Goal: Entertainment & Leisure: Browse casually

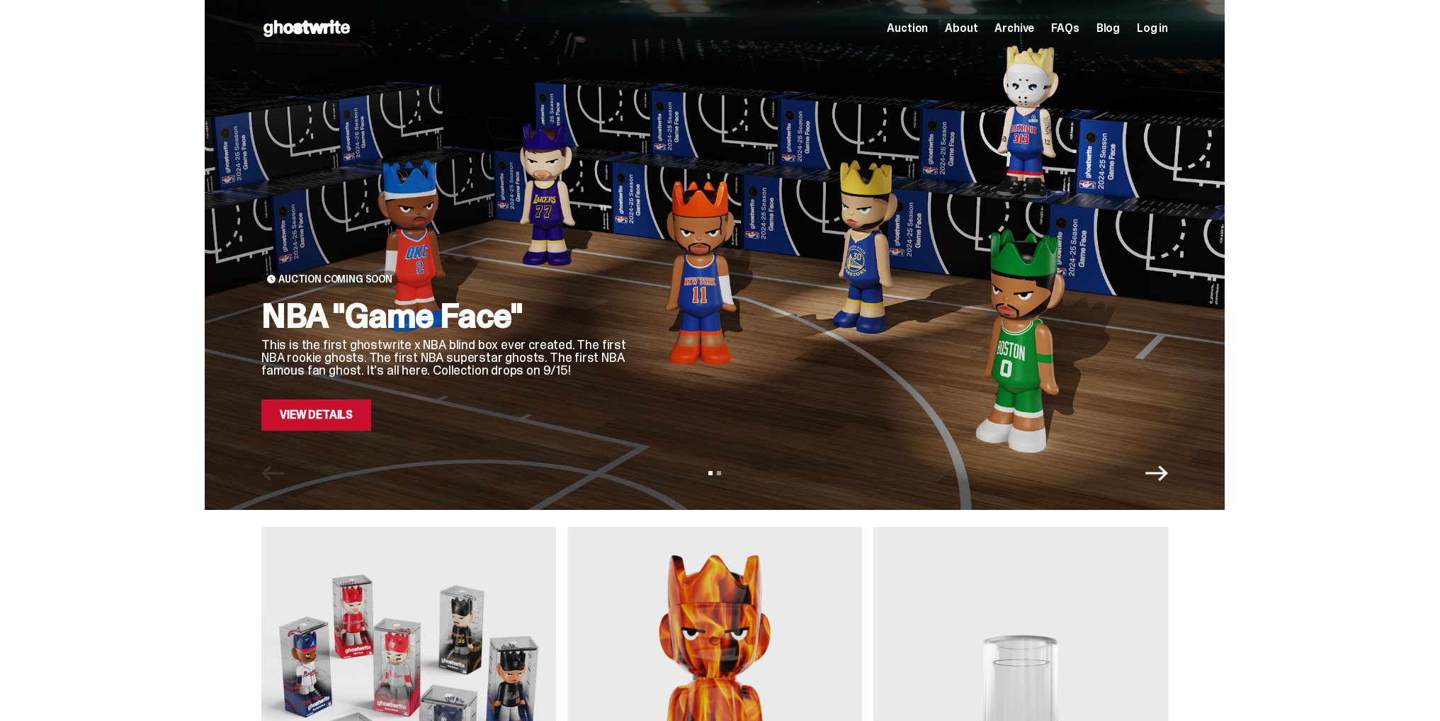
click at [332, 429] on link "View Details" at bounding box center [316, 415] width 110 height 31
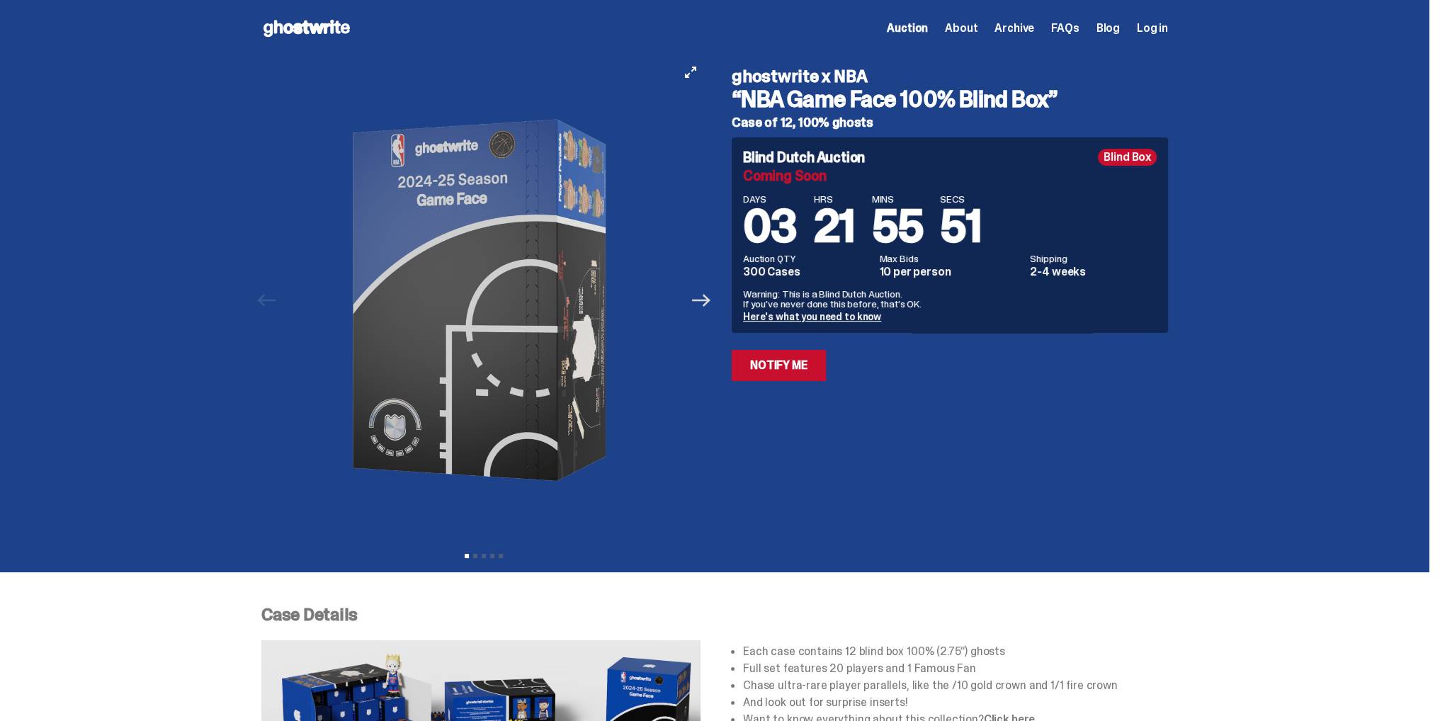
click at [699, 304] on icon "Next" at bounding box center [701, 300] width 18 height 18
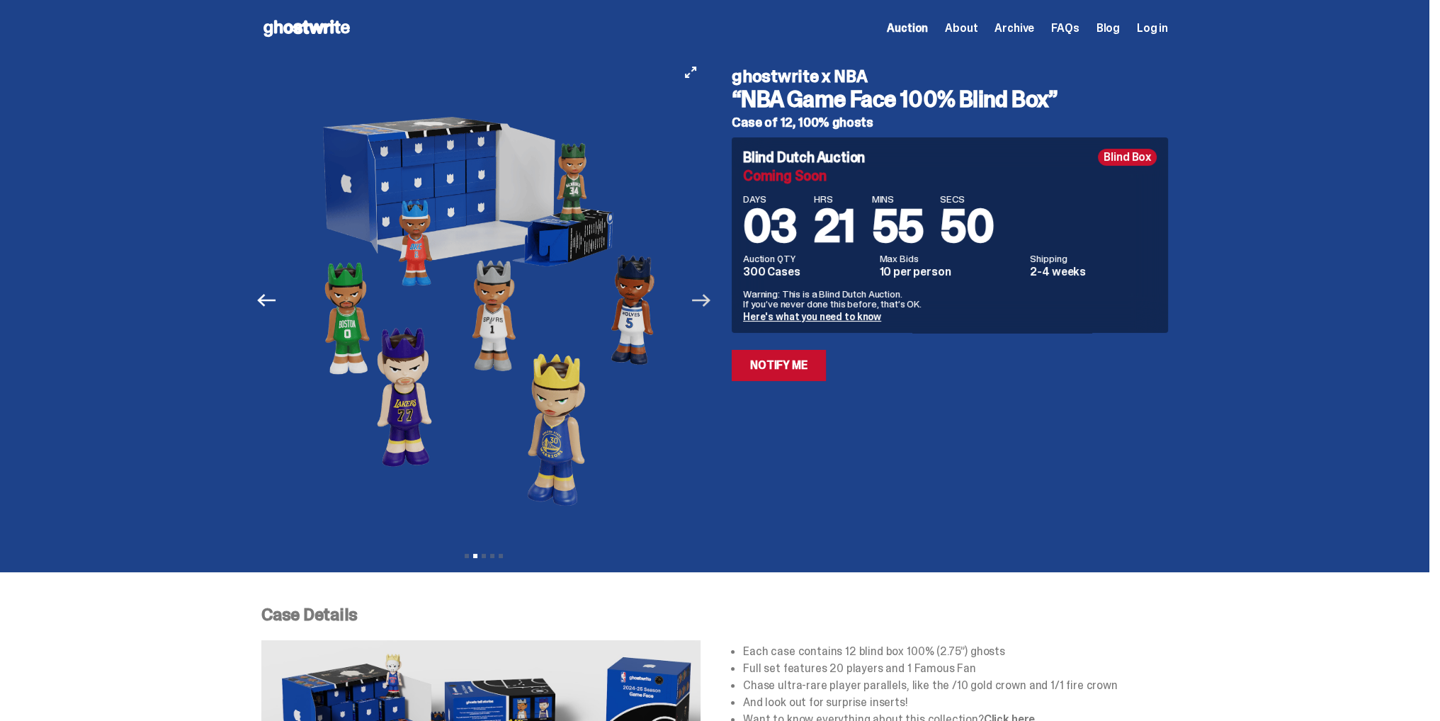
click at [699, 304] on icon "Next" at bounding box center [701, 300] width 18 height 18
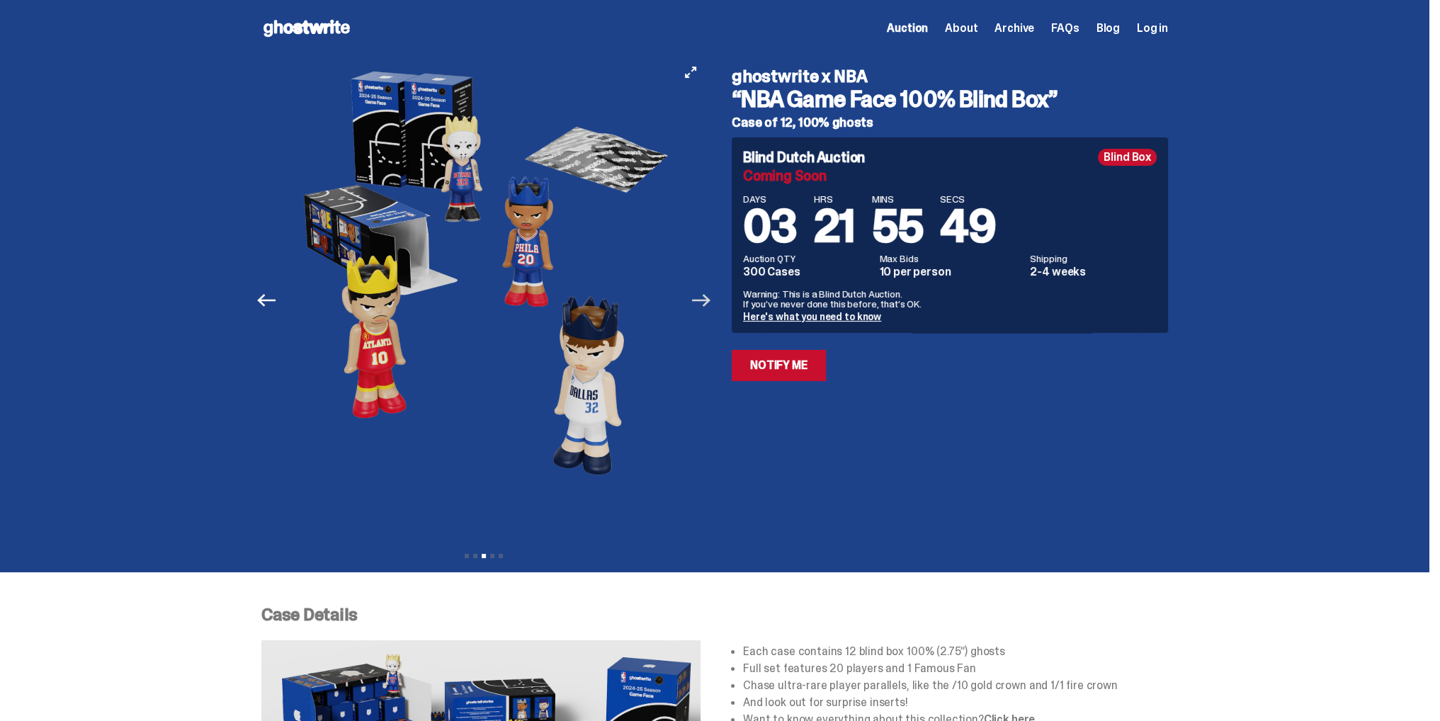
click at [699, 304] on icon "Next" at bounding box center [701, 300] width 18 height 18
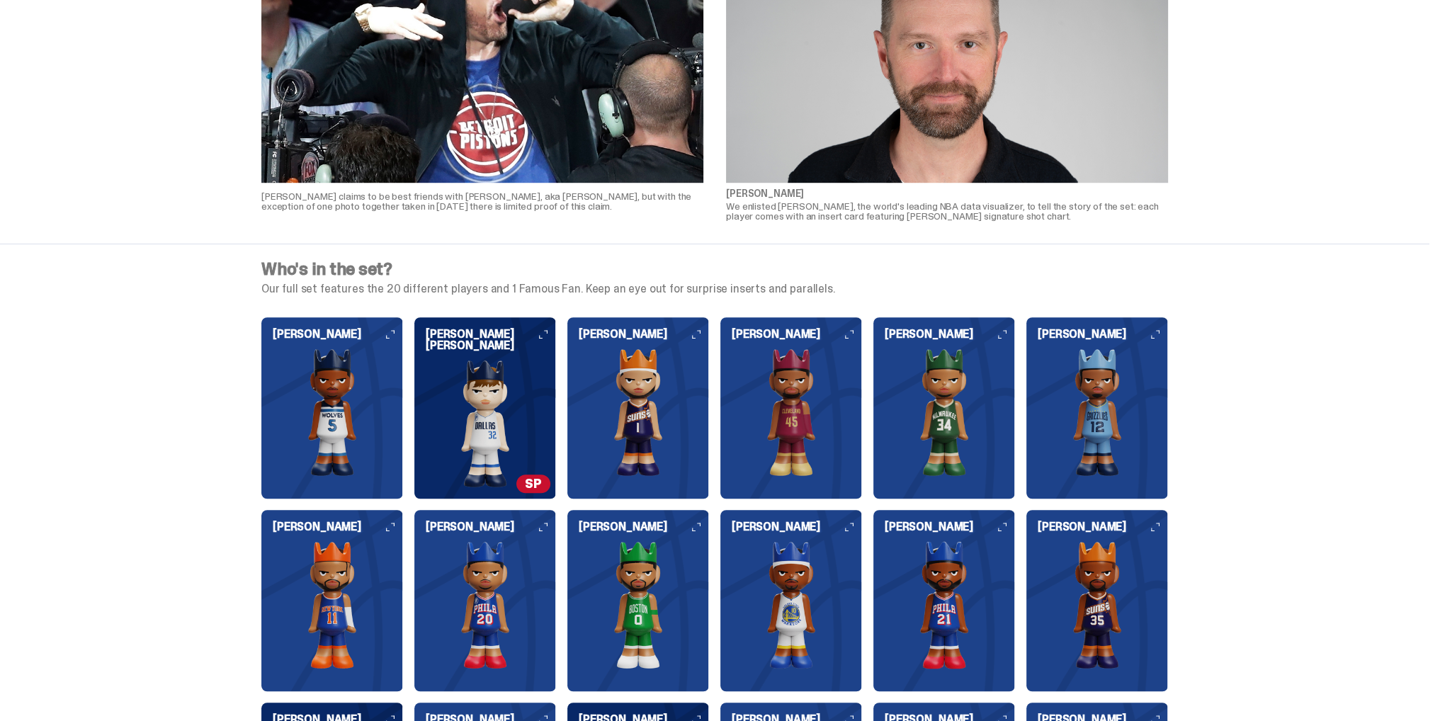
scroll to position [1488, 0]
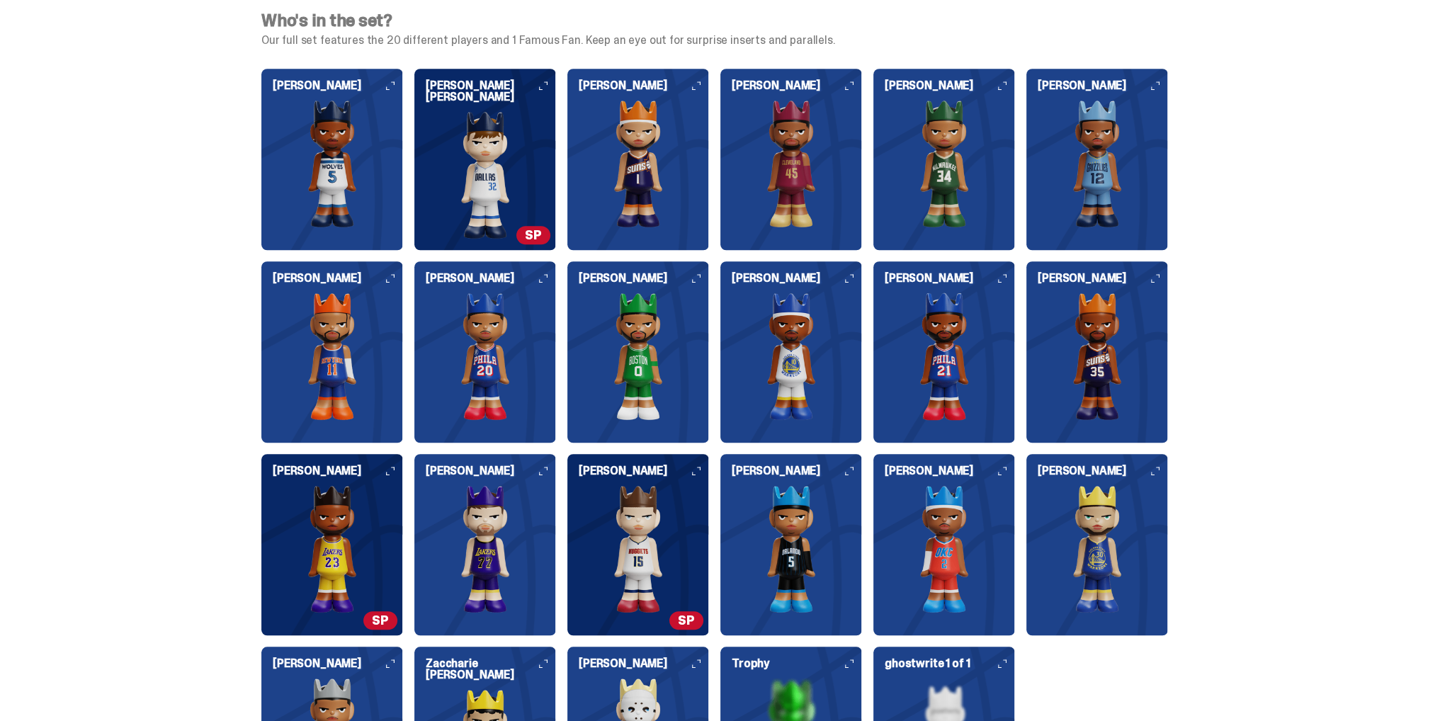
click at [701, 86] on icon at bounding box center [696, 85] width 9 height 9
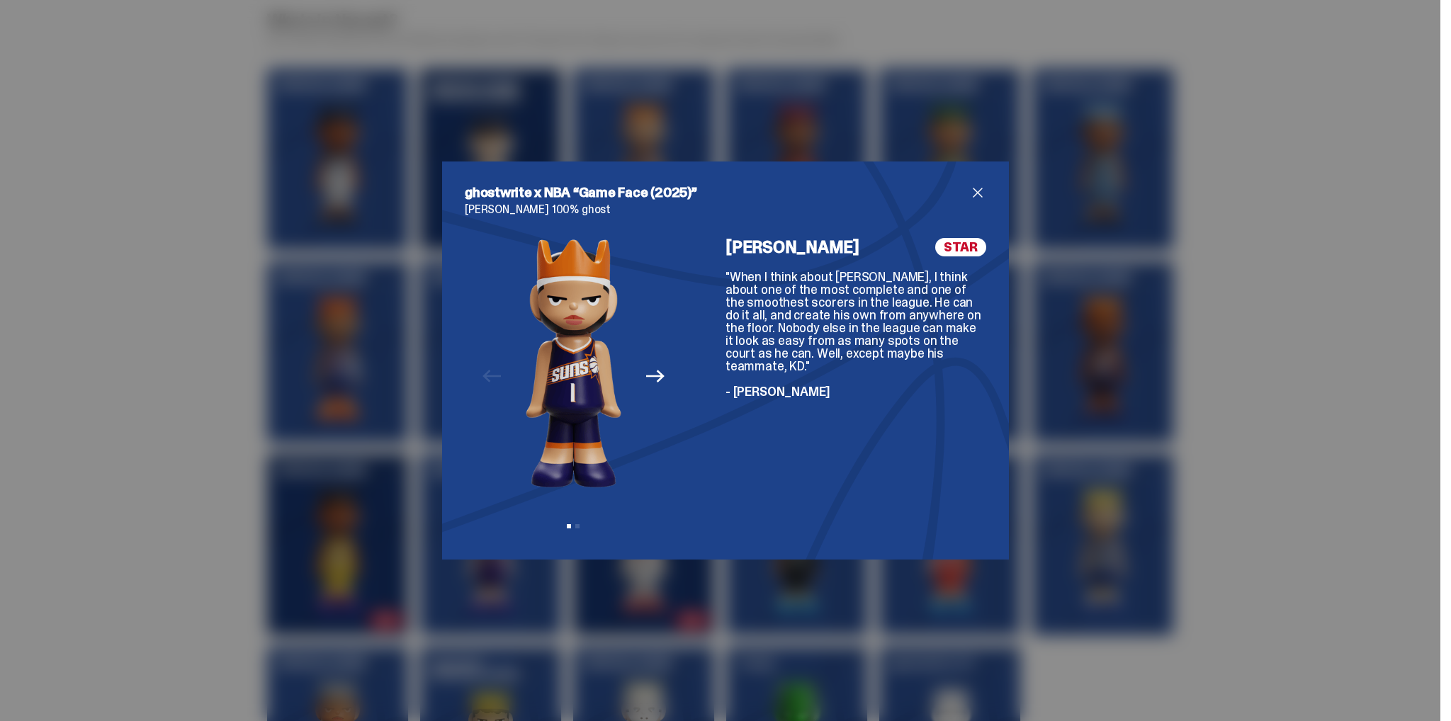
click at [650, 378] on icon "Next" at bounding box center [655, 376] width 18 height 18
click at [973, 189] on span "close" at bounding box center [977, 192] width 17 height 17
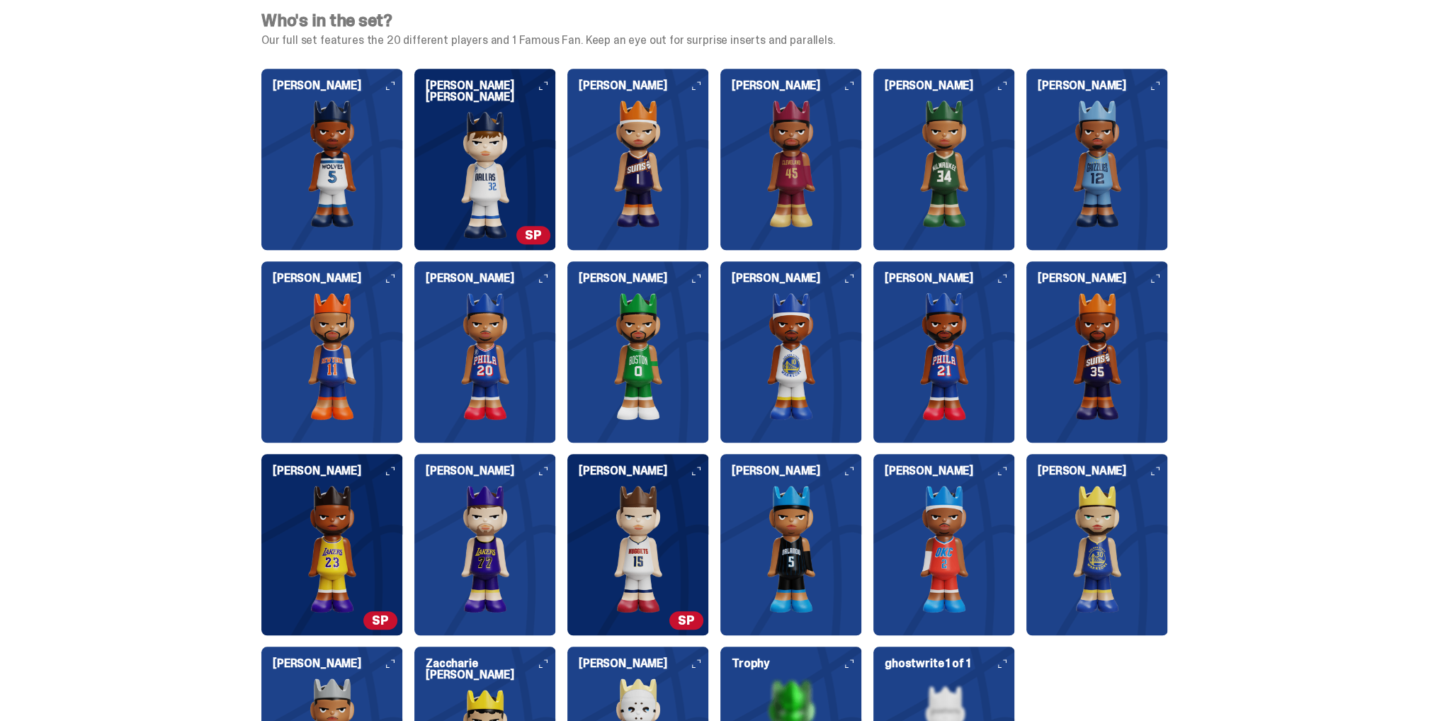
click at [658, 559] on img at bounding box center [639, 549] width 142 height 128
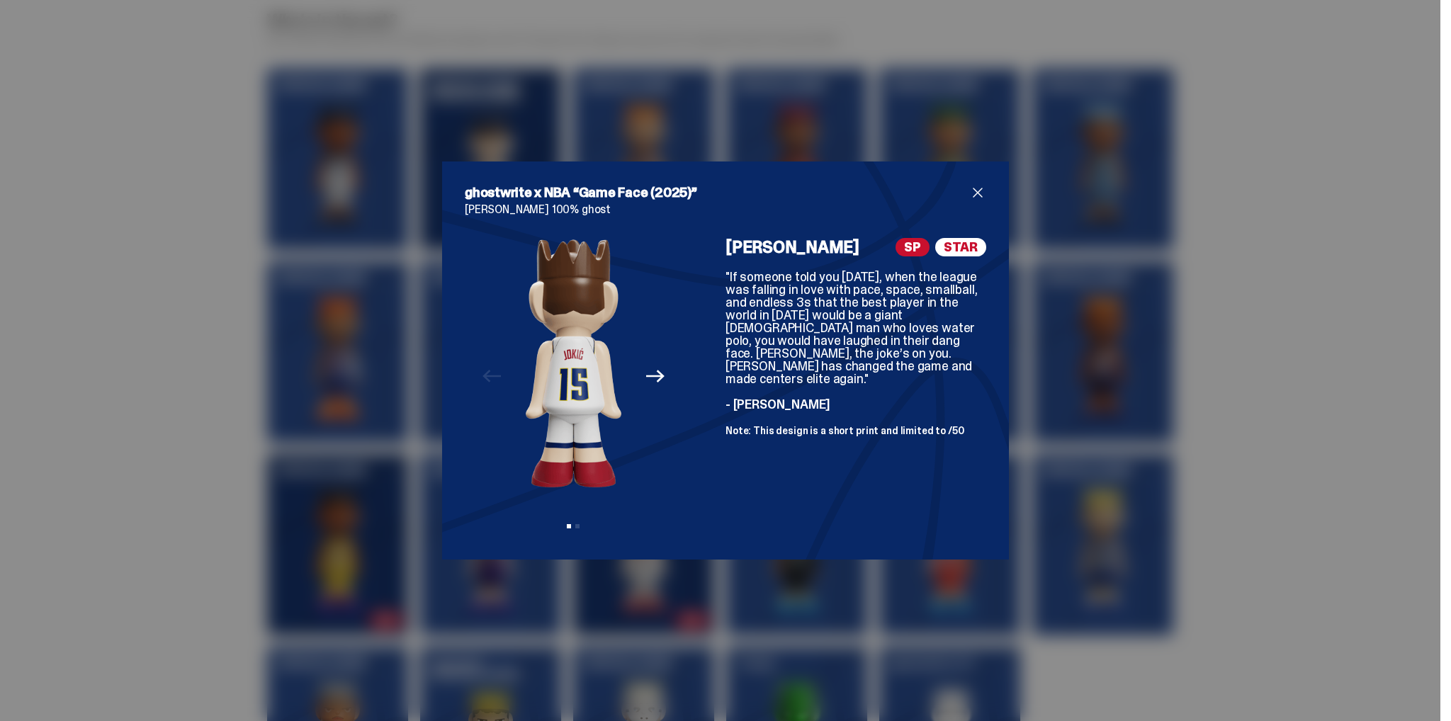
click at [973, 193] on span "close" at bounding box center [977, 192] width 17 height 17
click at [973, 193] on img at bounding box center [950, 164] width 142 height 128
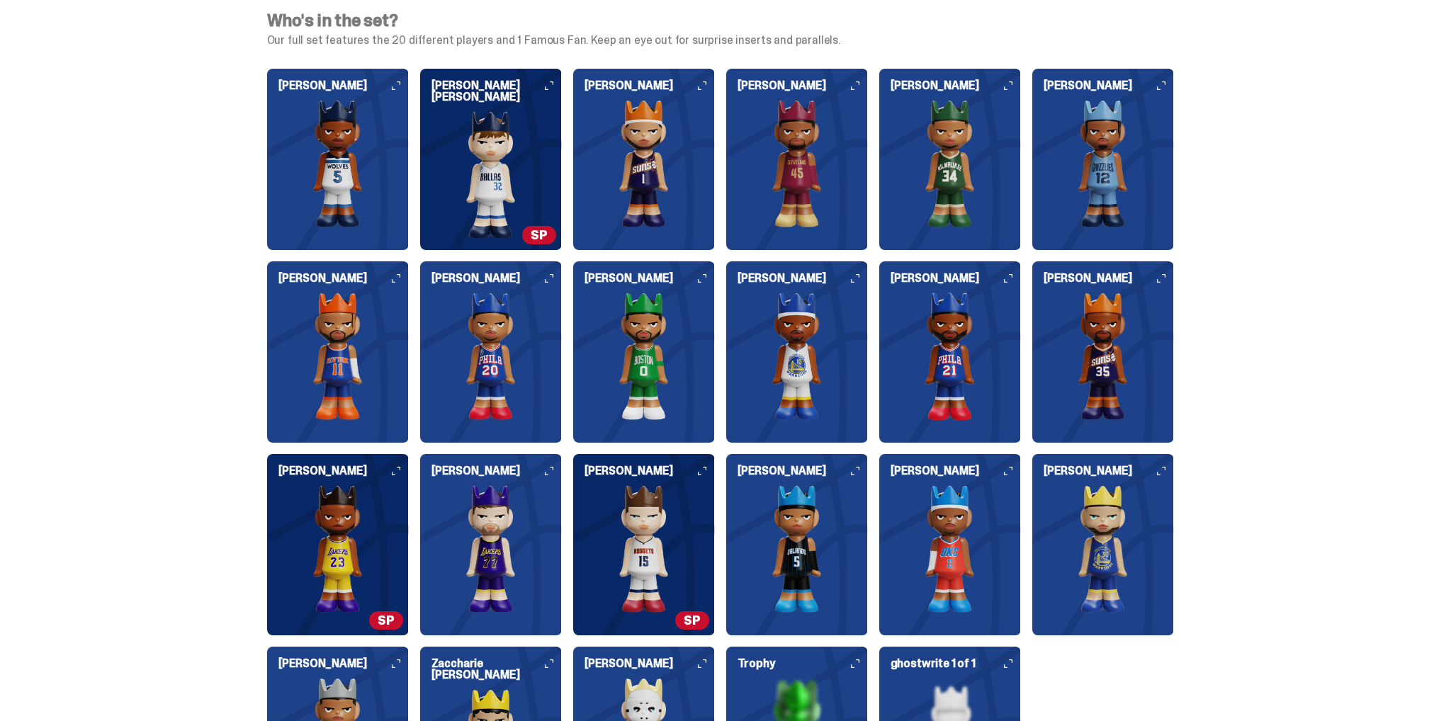
click at [973, 193] on div "[PERSON_NAME]" at bounding box center [950, 159] width 142 height 181
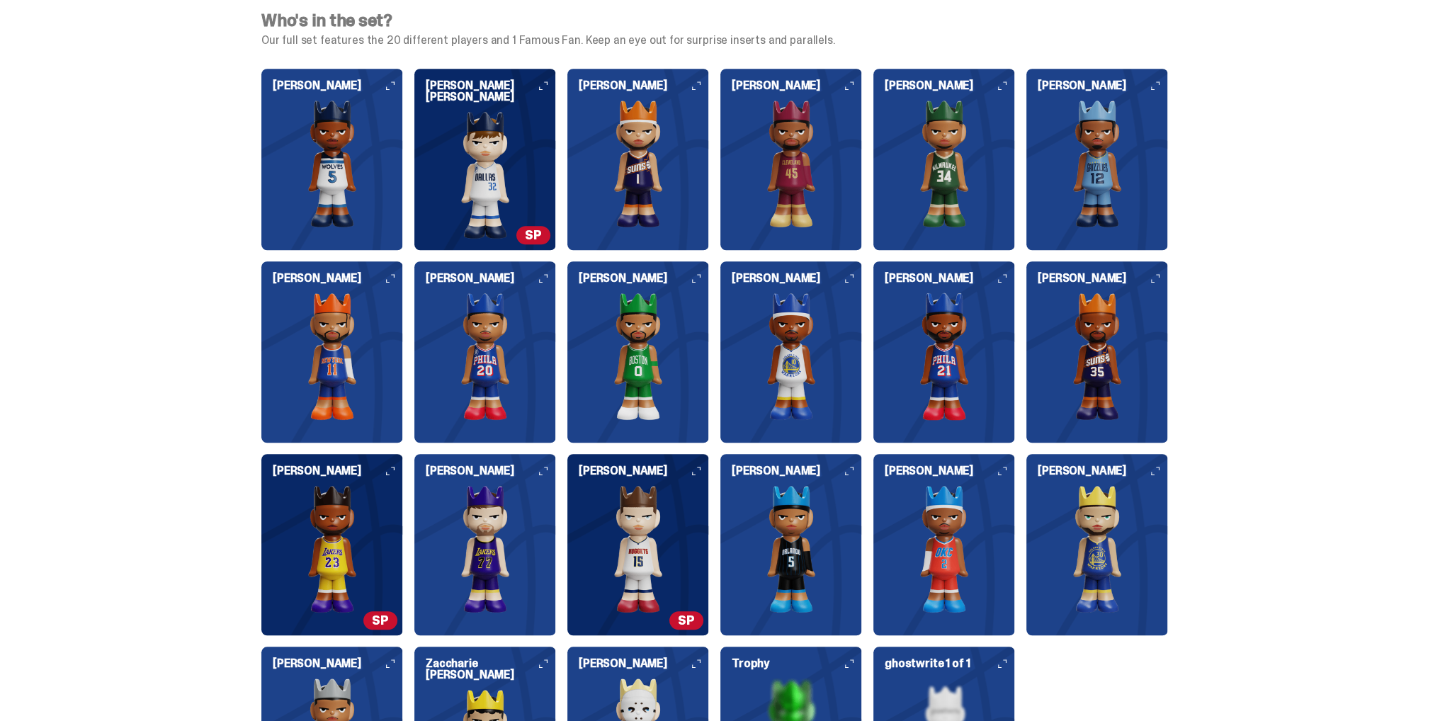
click at [1079, 368] on img at bounding box center [1098, 357] width 142 height 128
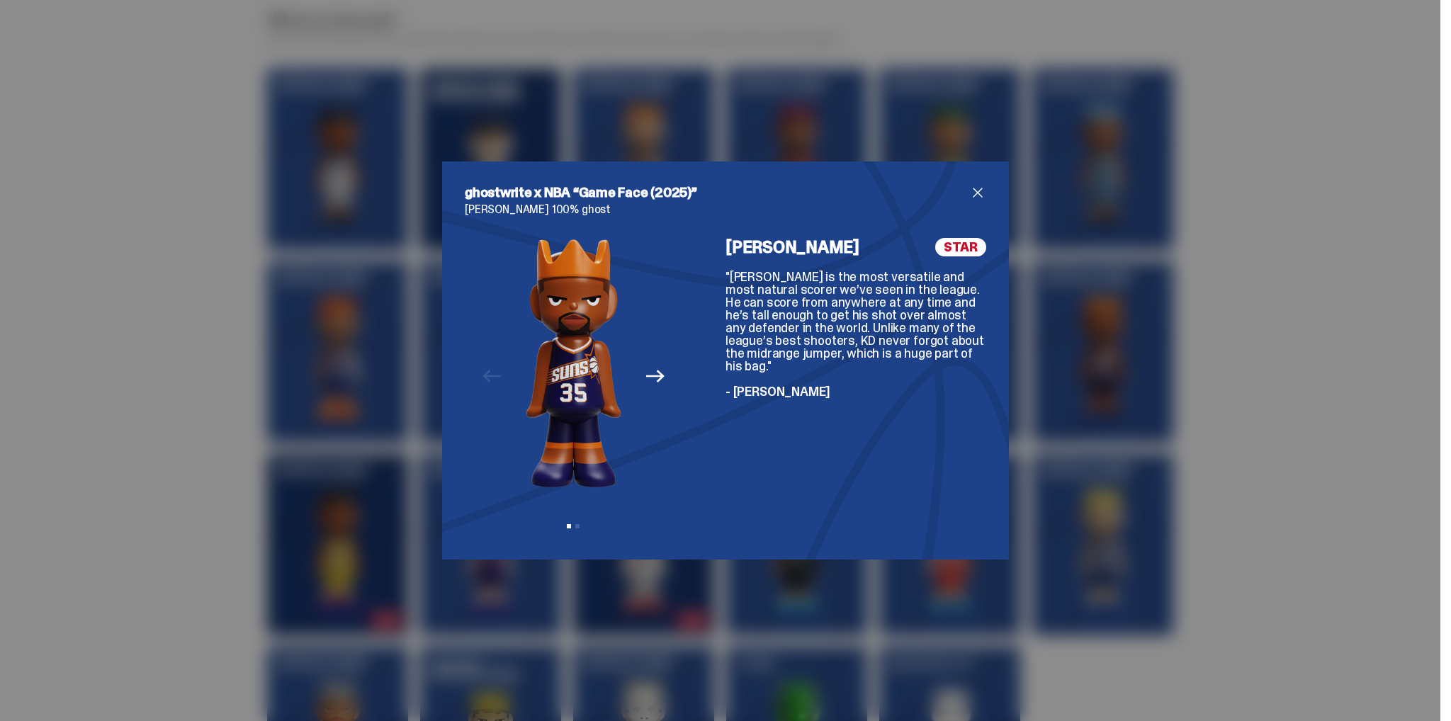
click at [969, 195] on span "close" at bounding box center [977, 192] width 17 height 17
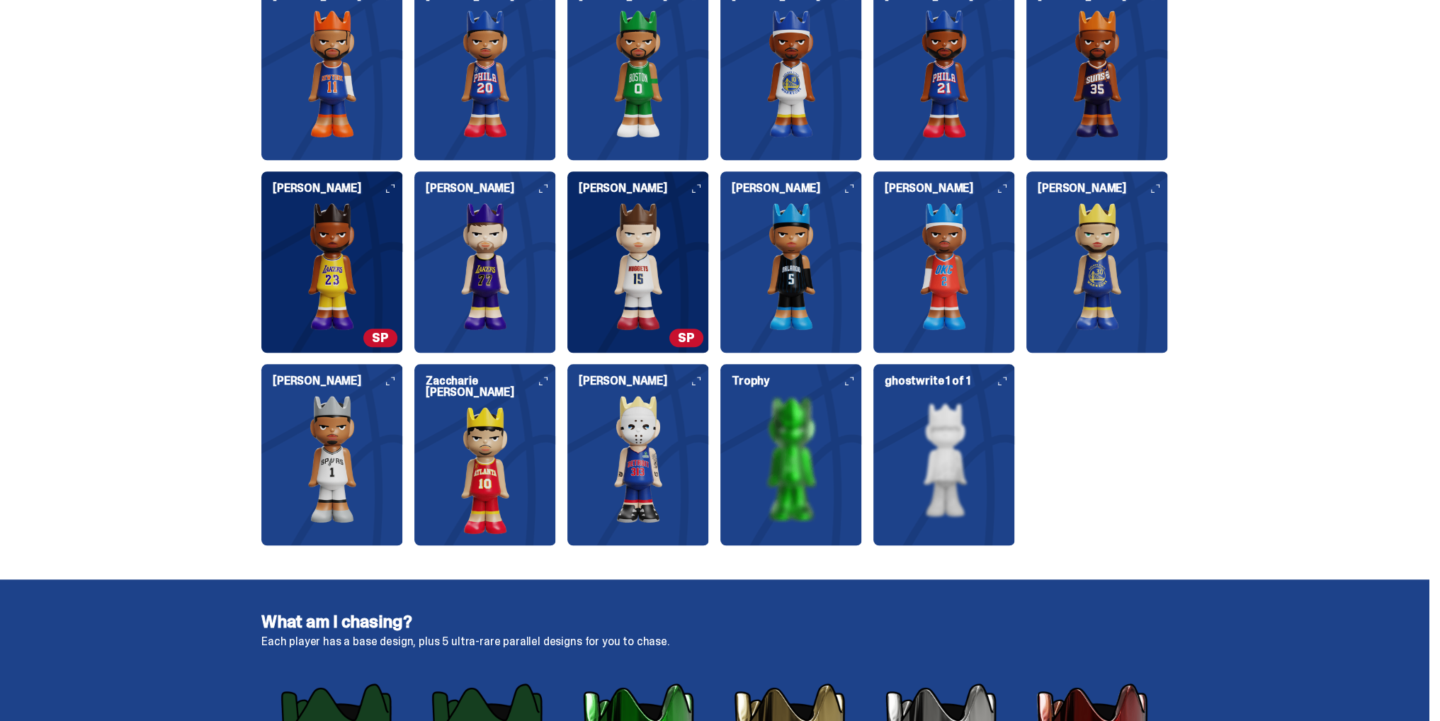
scroll to position [1771, 0]
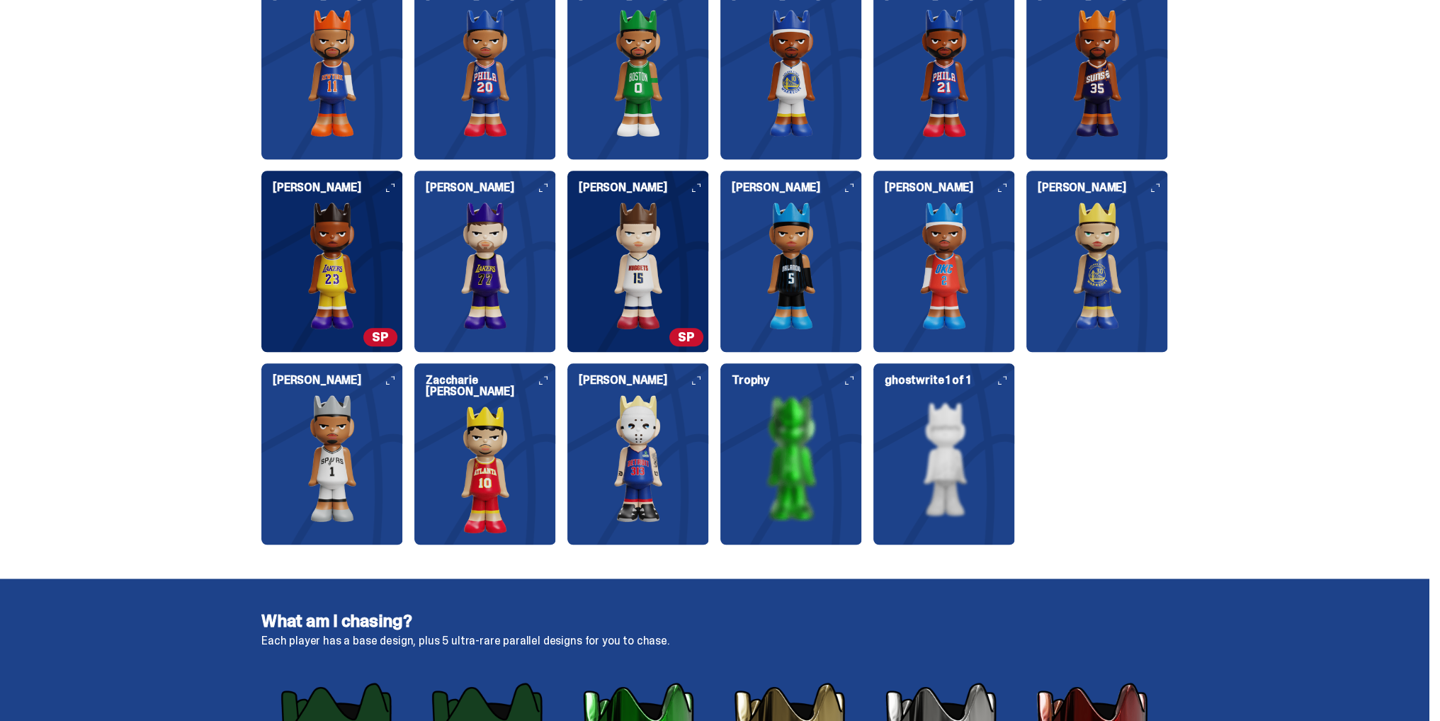
click at [801, 303] on img at bounding box center [792, 266] width 142 height 128
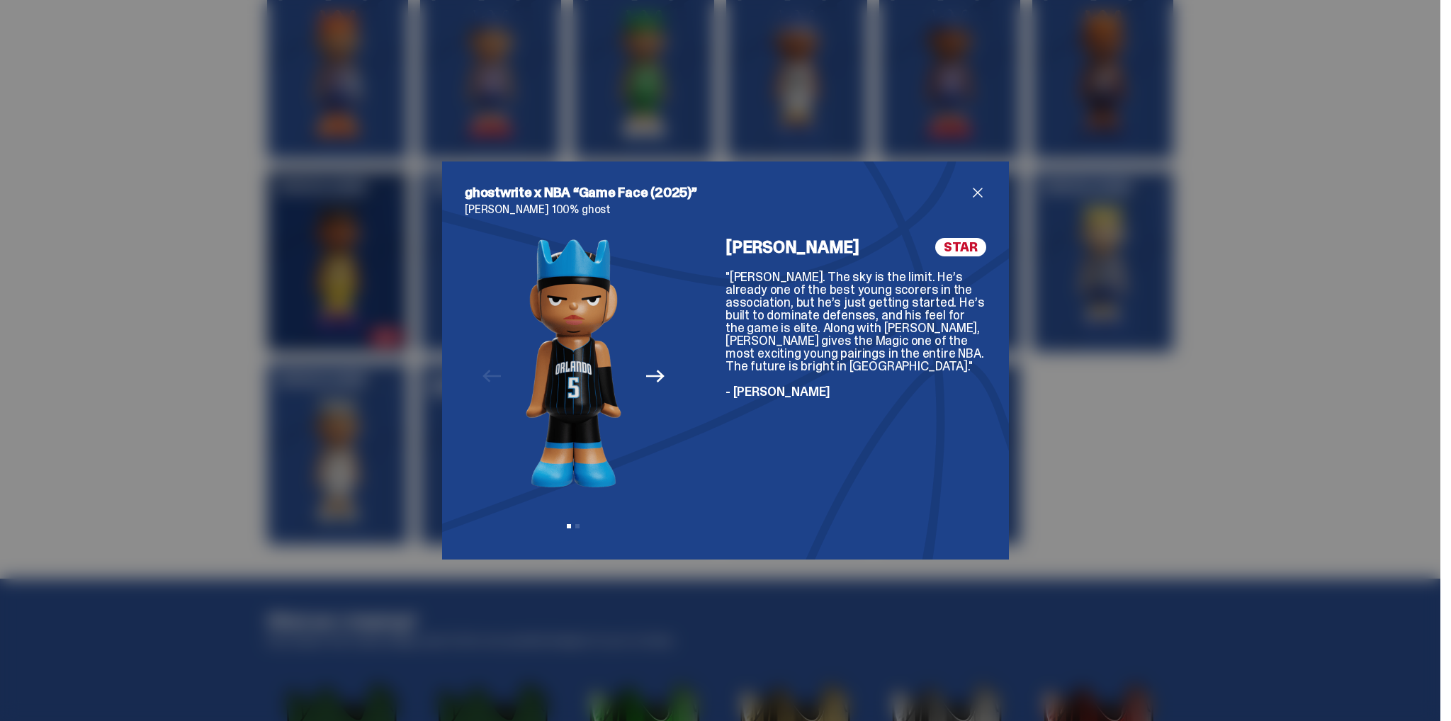
click at [972, 191] on span "close" at bounding box center [977, 192] width 17 height 17
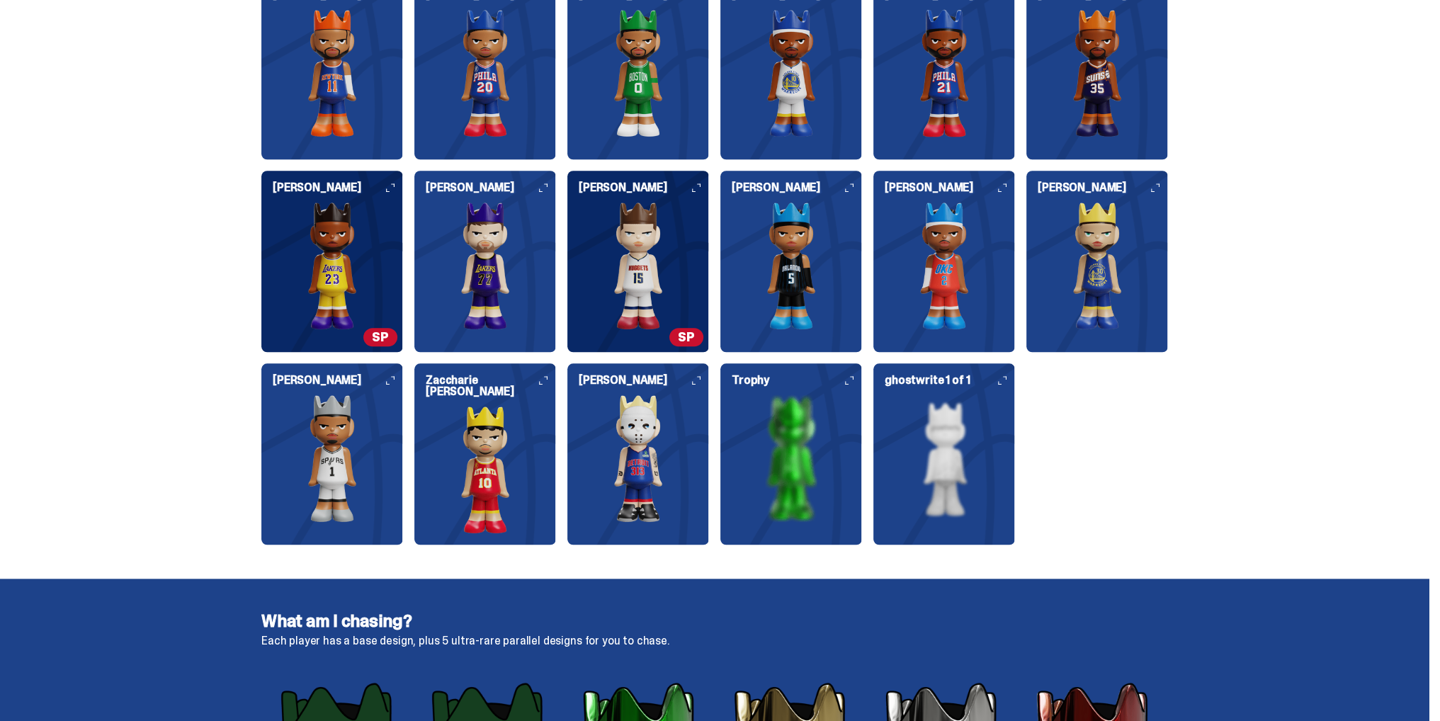
click at [548, 499] on img at bounding box center [485, 470] width 142 height 128
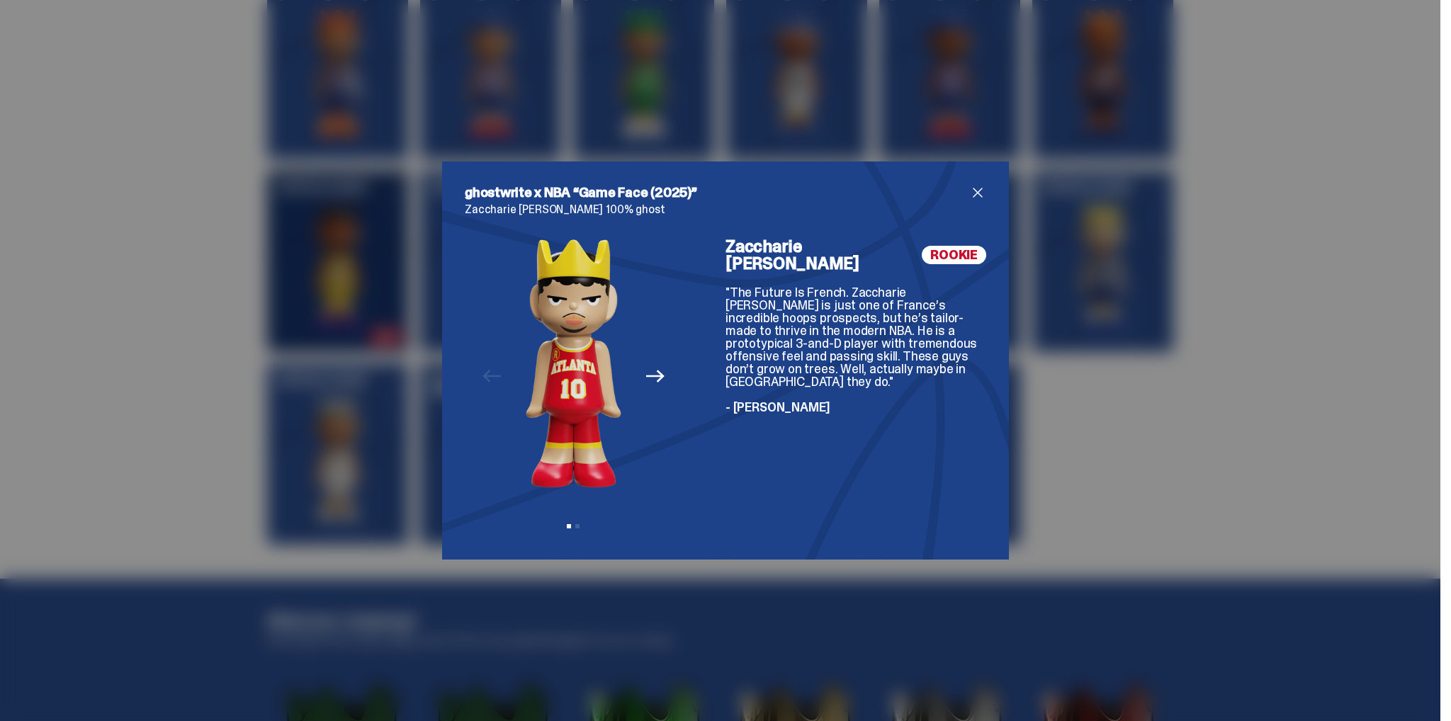
click at [977, 192] on span "close" at bounding box center [977, 192] width 17 height 17
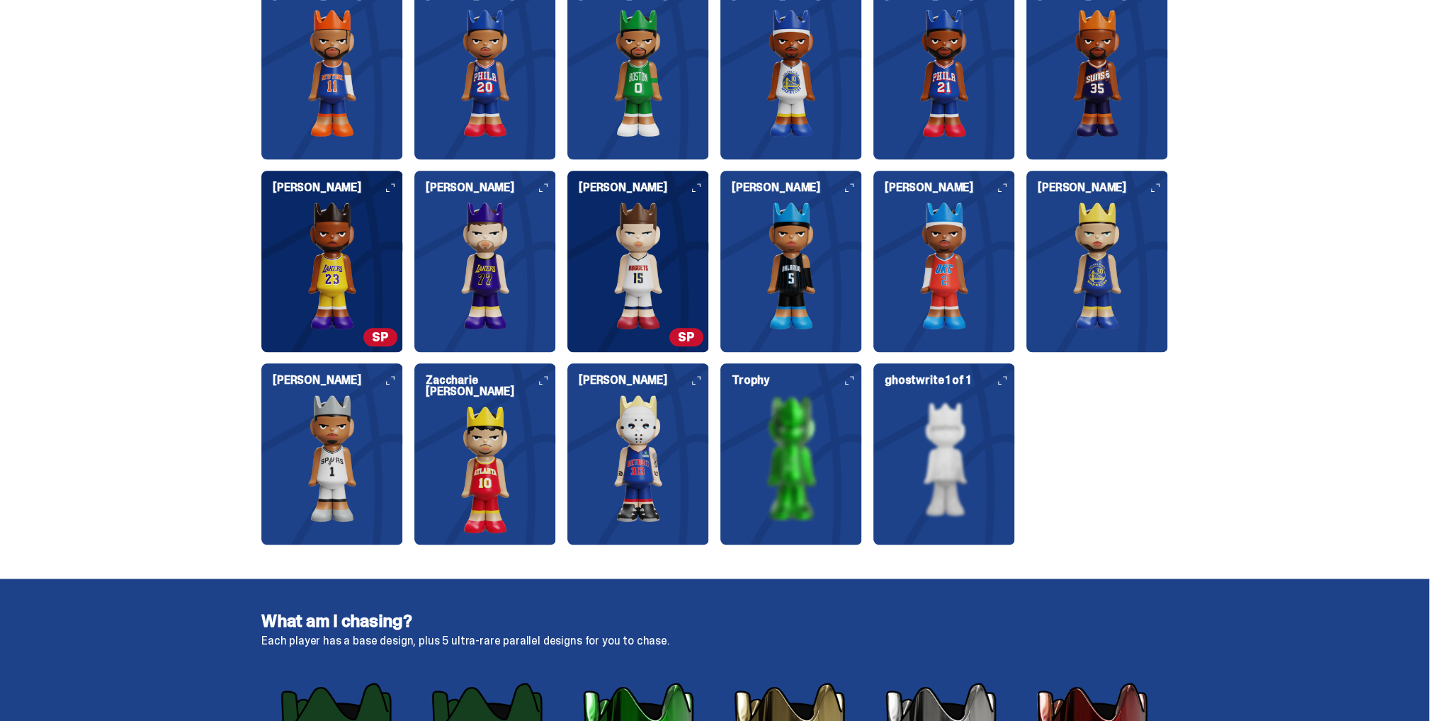
click at [348, 510] on img at bounding box center [332, 459] width 142 height 128
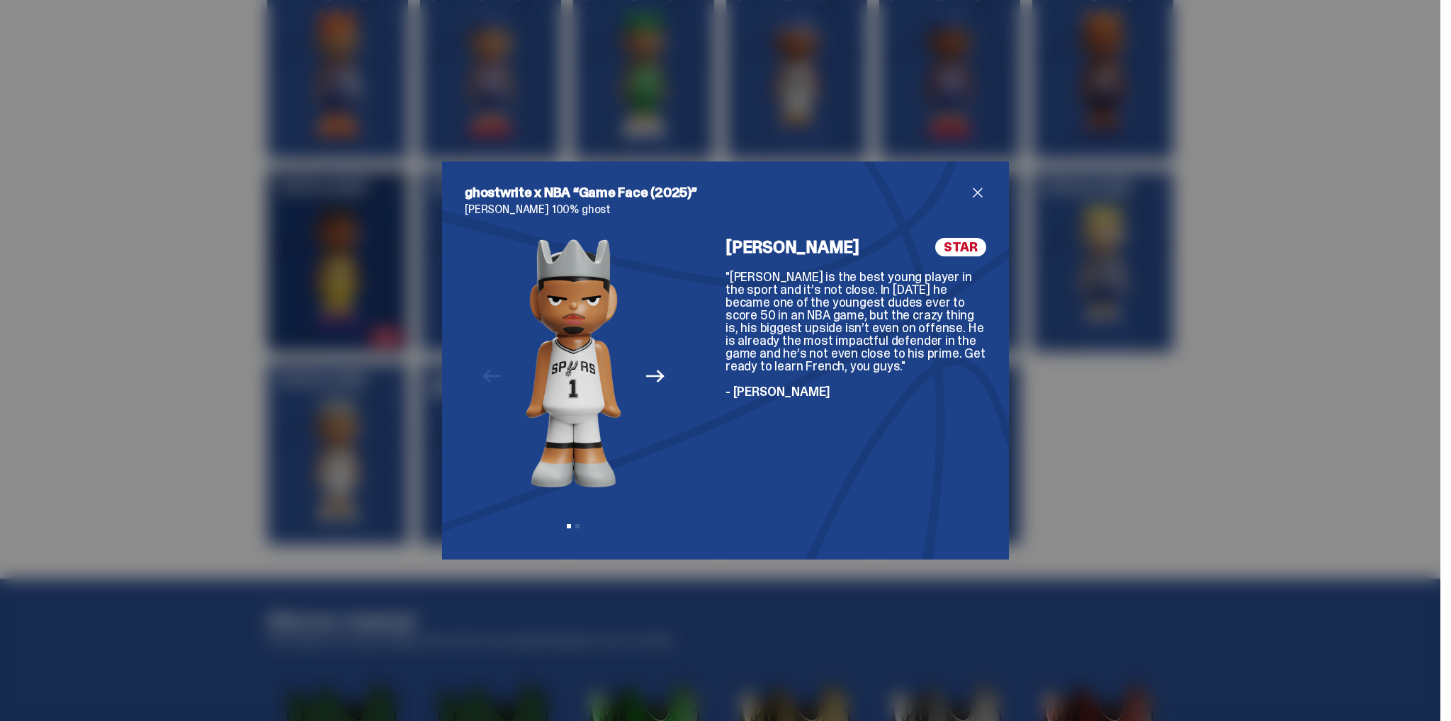
click at [970, 191] on span "close" at bounding box center [977, 192] width 17 height 17
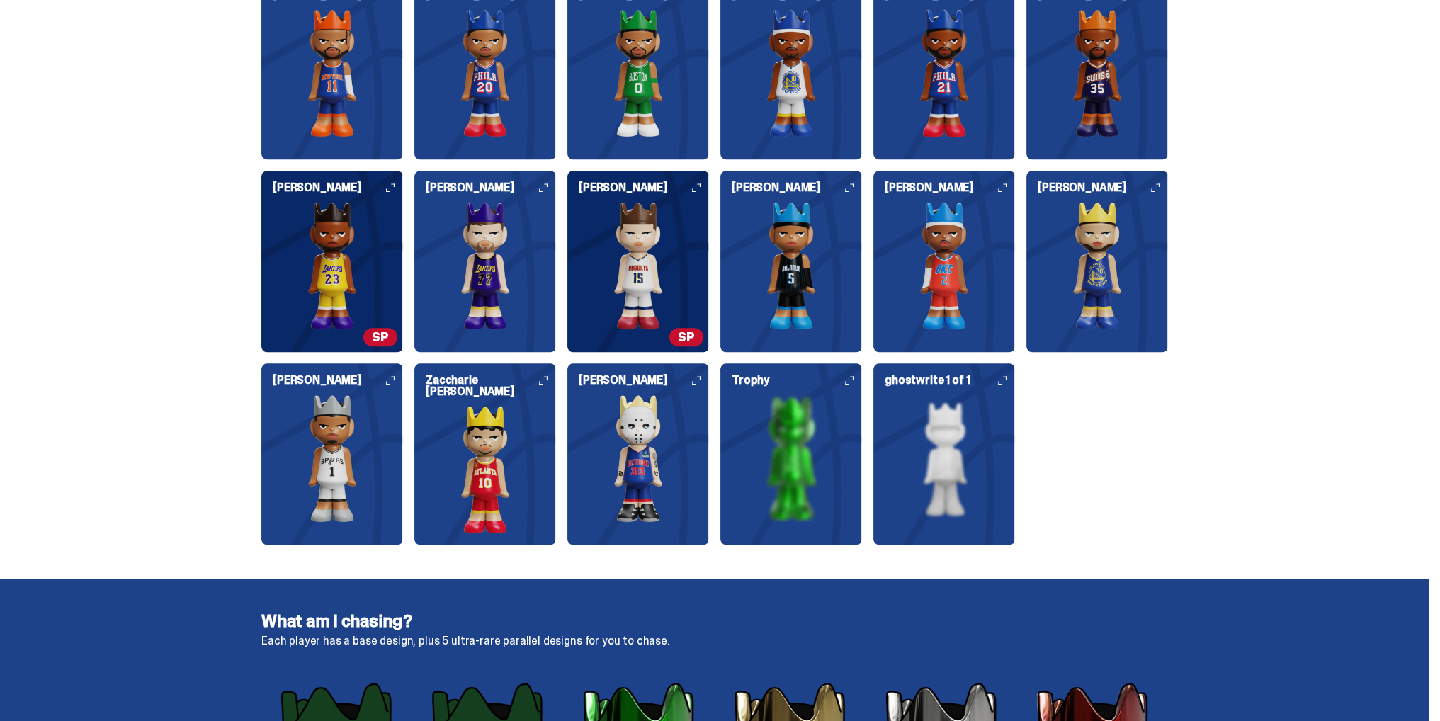
scroll to position [1700, 0]
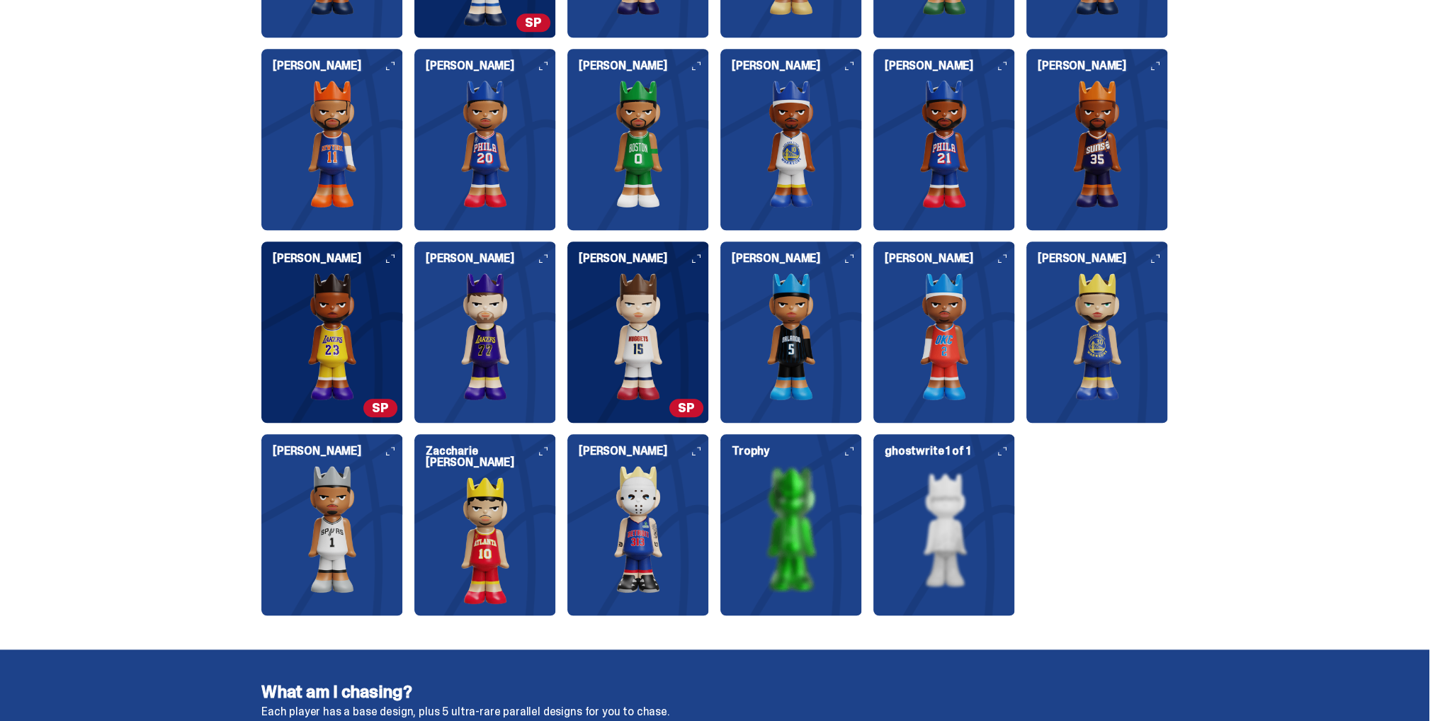
click at [960, 358] on img at bounding box center [945, 337] width 142 height 128
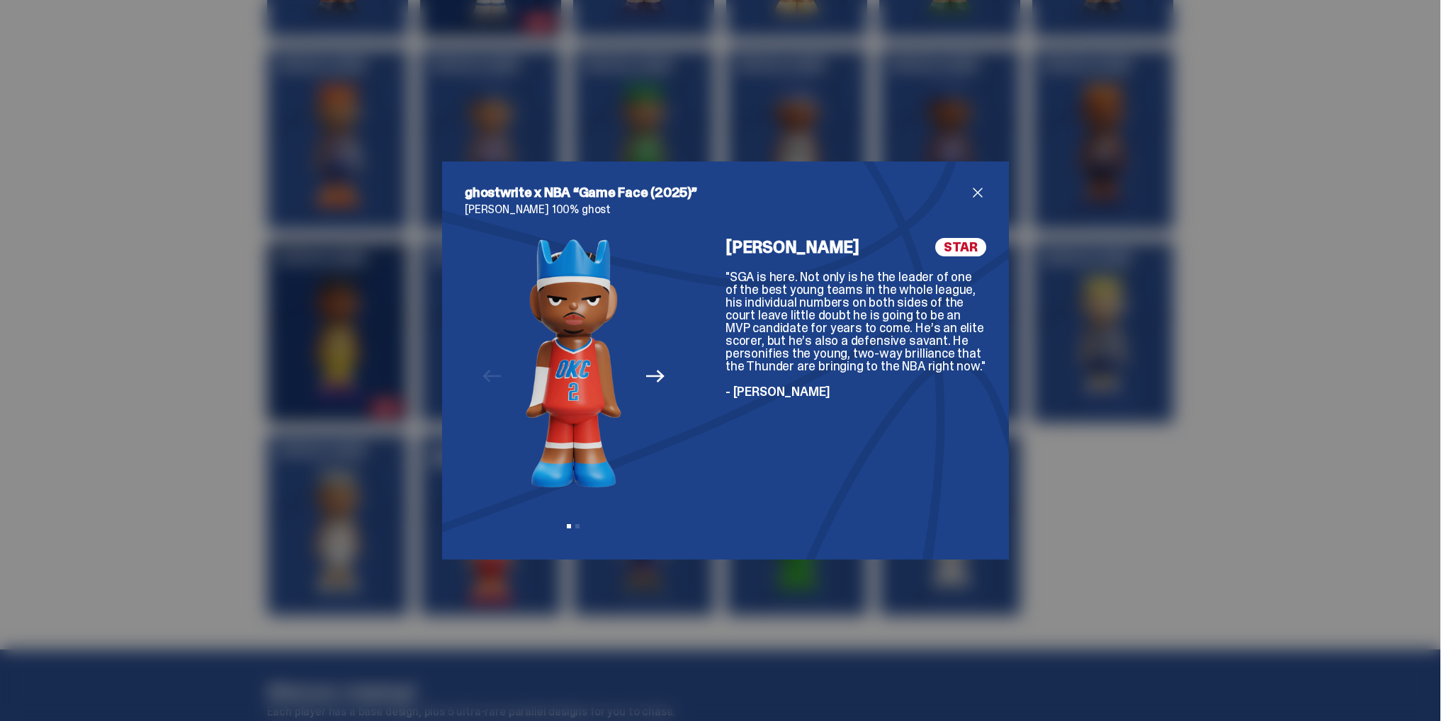
drag, startPoint x: 969, startPoint y: 195, endPoint x: 801, endPoint y: 428, distance: 287.7
click at [813, 422] on div "ghostwrite x NBA “Game Face (2025)” [PERSON_NAME] 100% ghost Previous Next View…" at bounding box center [725, 360] width 521 height 353
click at [652, 384] on icon "Next" at bounding box center [655, 376] width 18 height 18
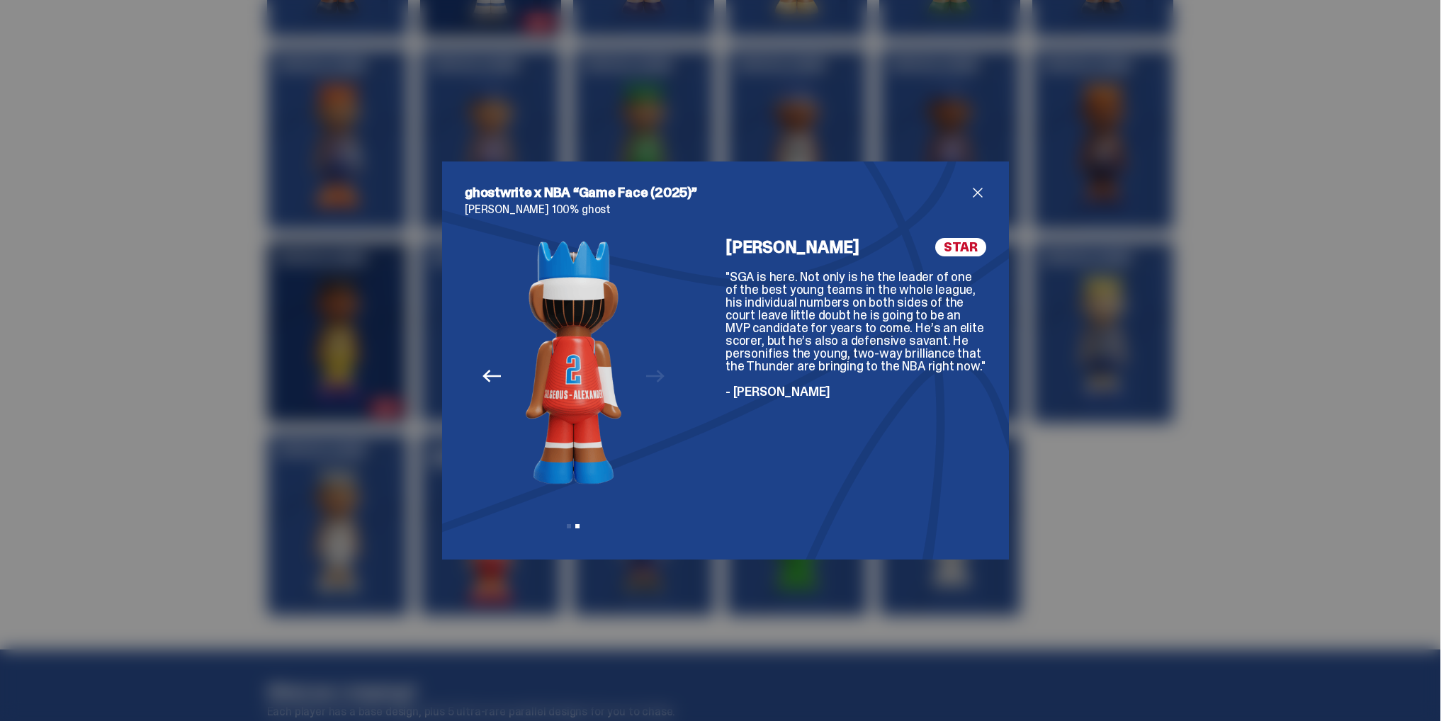
click at [975, 193] on span "close" at bounding box center [977, 192] width 17 height 17
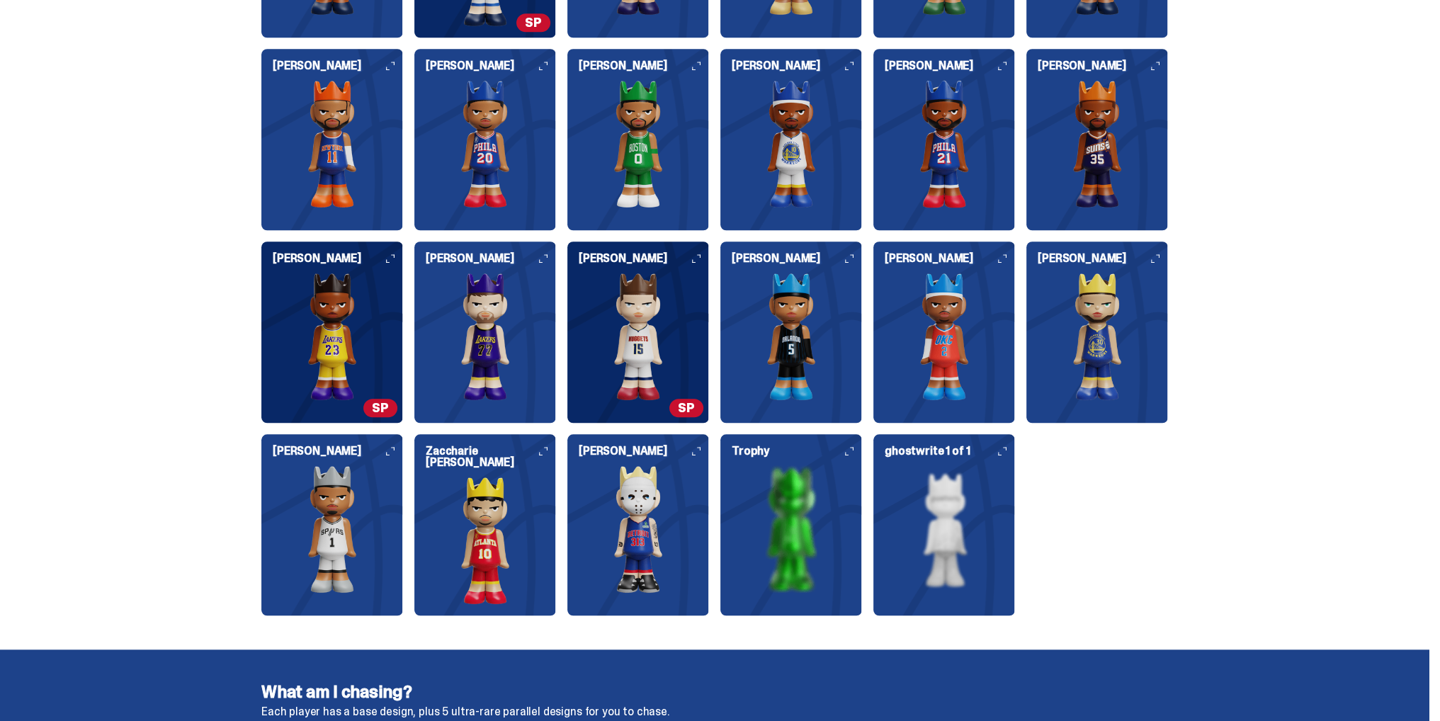
scroll to position [1630, 0]
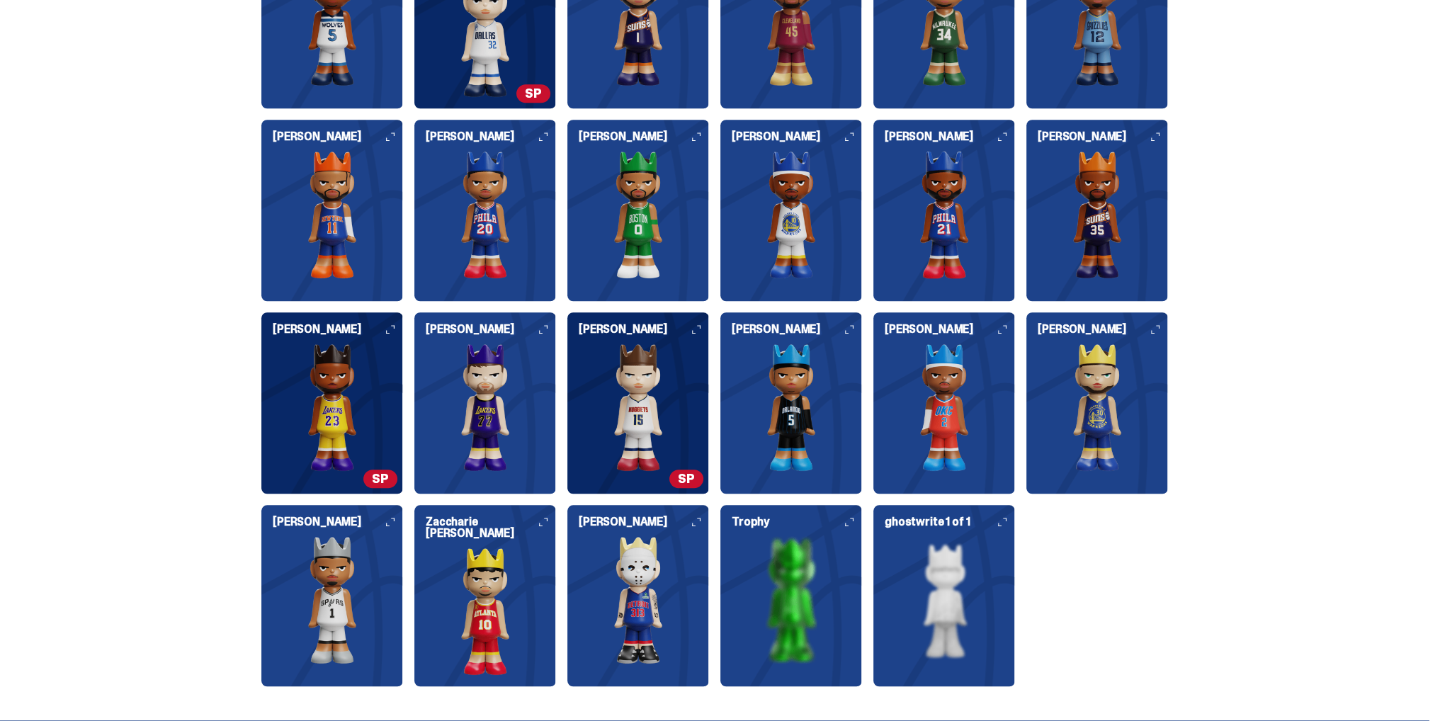
click at [378, 422] on img at bounding box center [332, 408] width 142 height 128
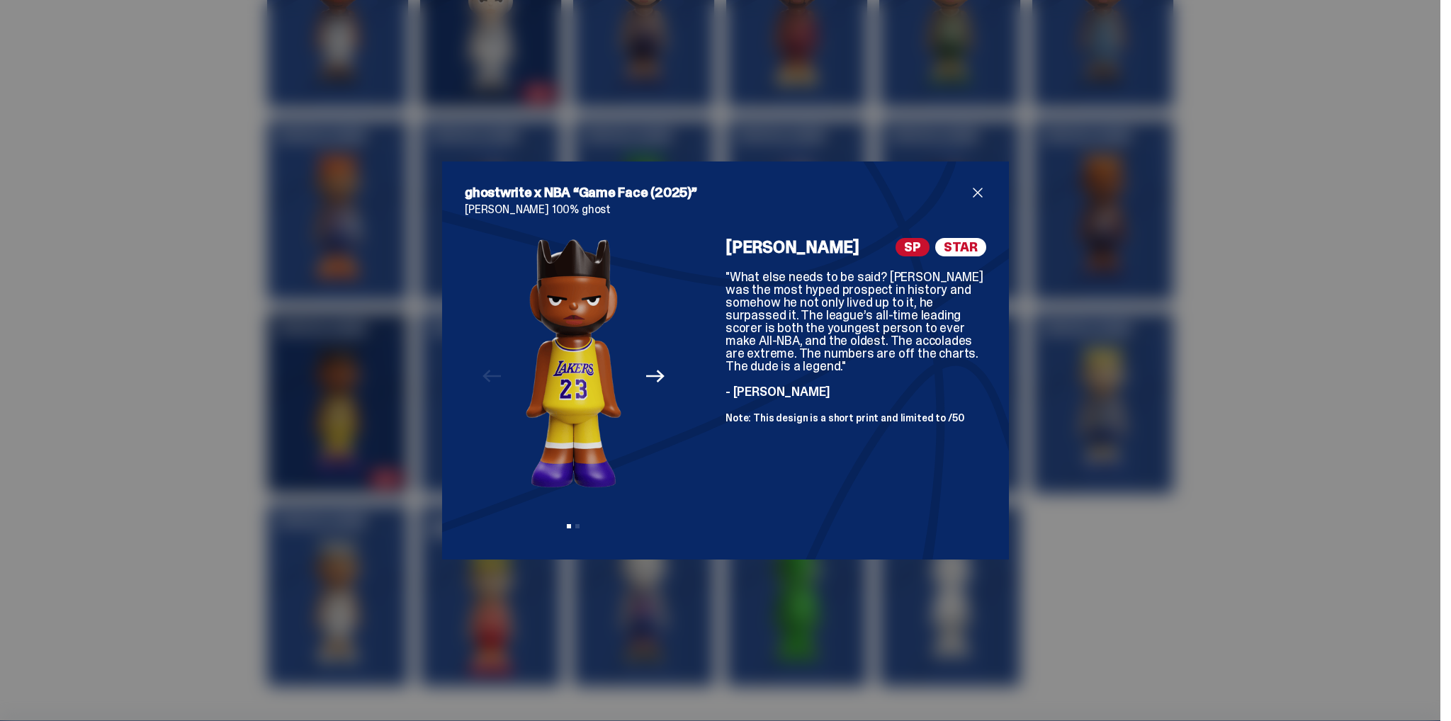
click at [650, 383] on icon "Next" at bounding box center [655, 376] width 18 height 18
click at [972, 198] on span "close" at bounding box center [977, 192] width 17 height 17
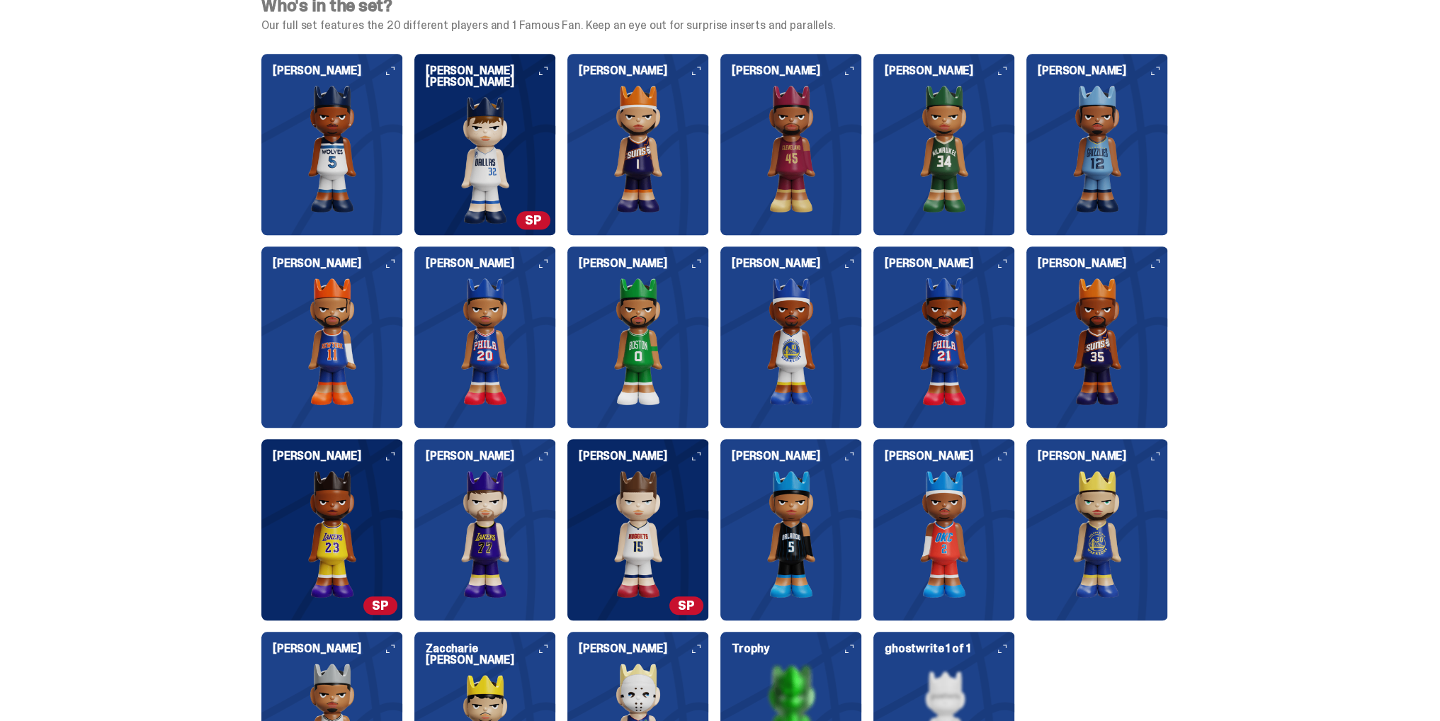
scroll to position [1488, 0]
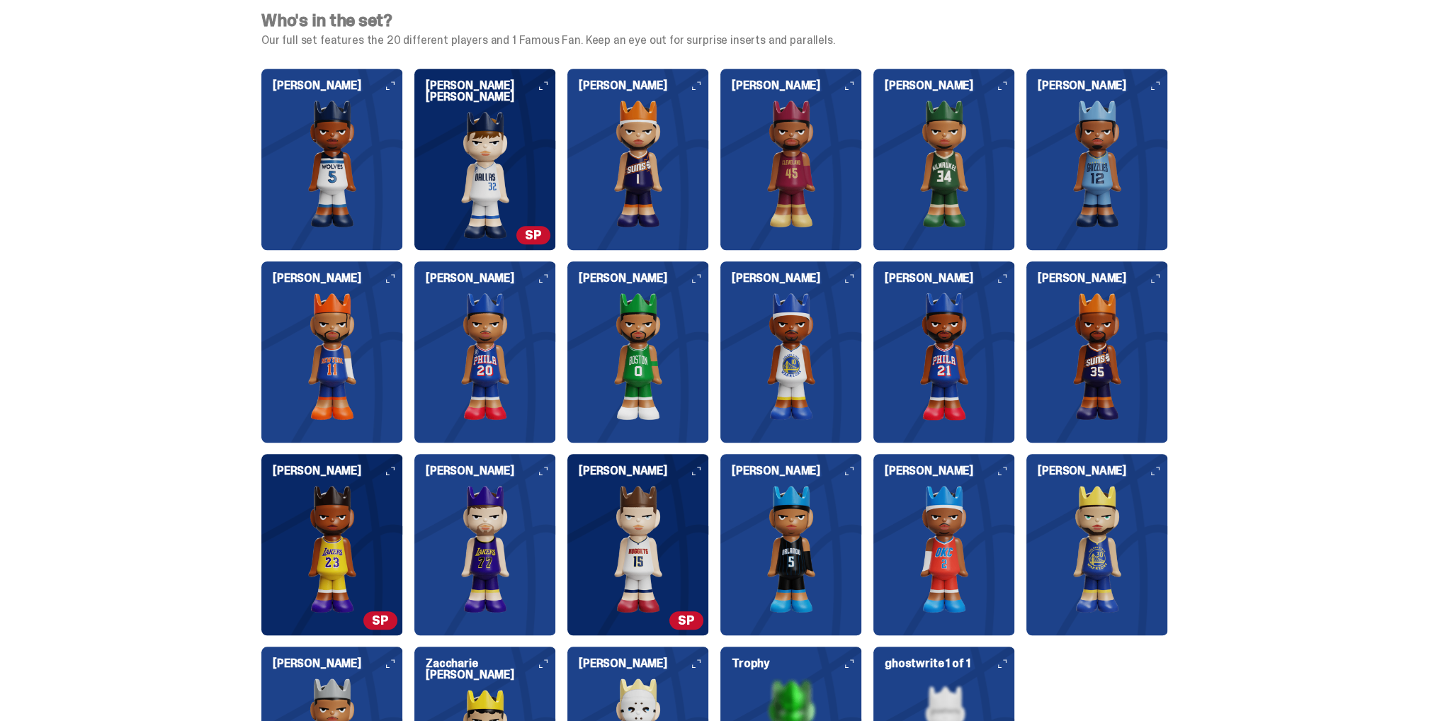
click at [539, 233] on span "SP" at bounding box center [533, 235] width 34 height 18
click at [512, 202] on img at bounding box center [485, 175] width 142 height 128
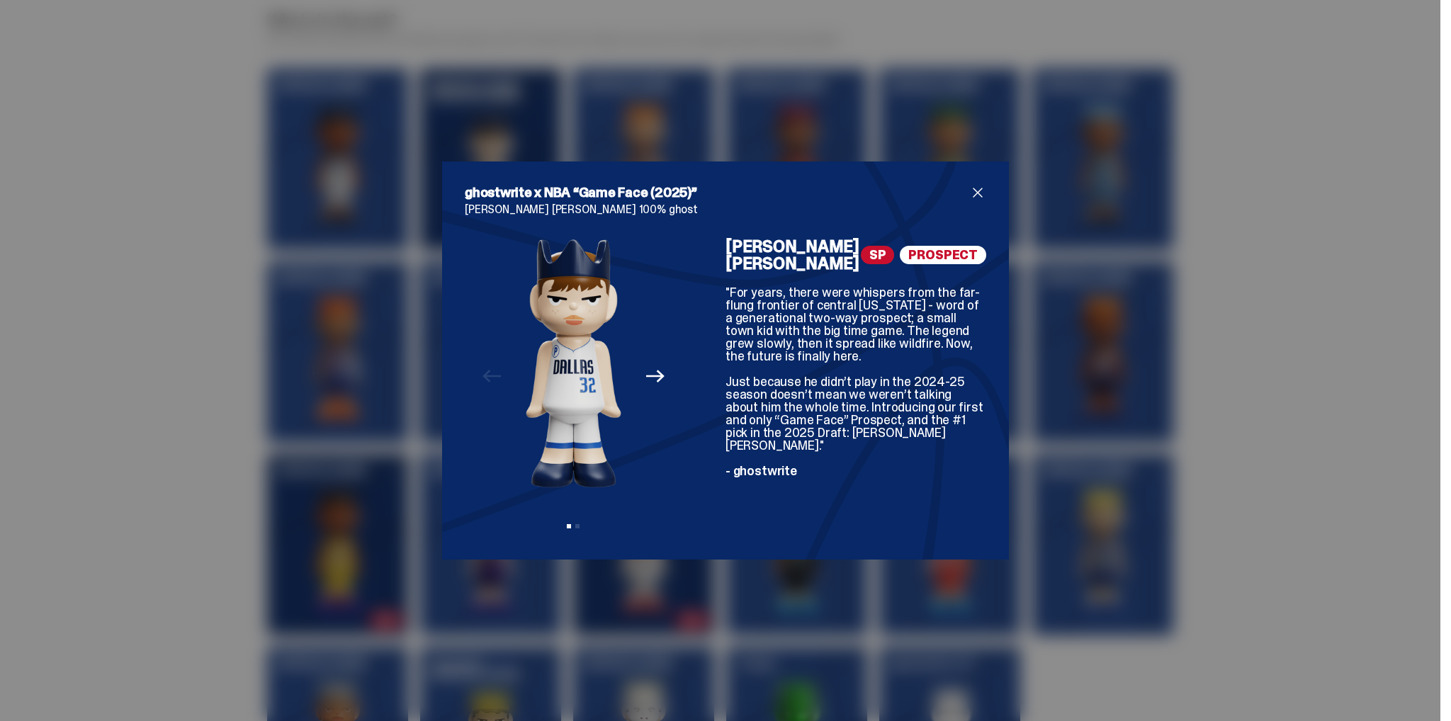
click at [646, 373] on icon "Next" at bounding box center [655, 376] width 18 height 18
click at [905, 470] on div "[PERSON_NAME] [PERSON_NAME] PROSPECT "For years, there were whispers from the f…" at bounding box center [856, 387] width 261 height 299
click at [955, 477] on div "[PERSON_NAME] [PERSON_NAME] PROSPECT "For years, there were whispers from the f…" at bounding box center [856, 387] width 261 height 299
click at [973, 196] on span "close" at bounding box center [977, 192] width 17 height 17
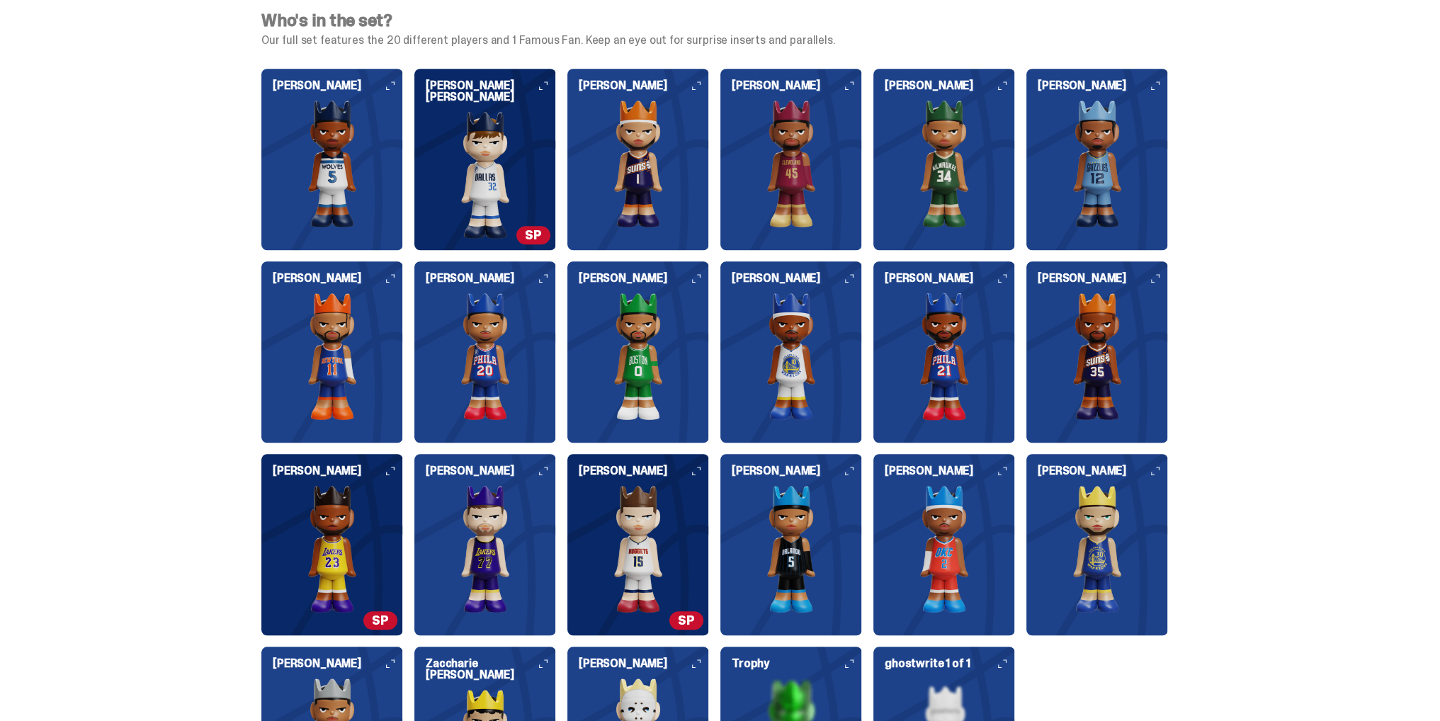
scroll to position [1559, 0]
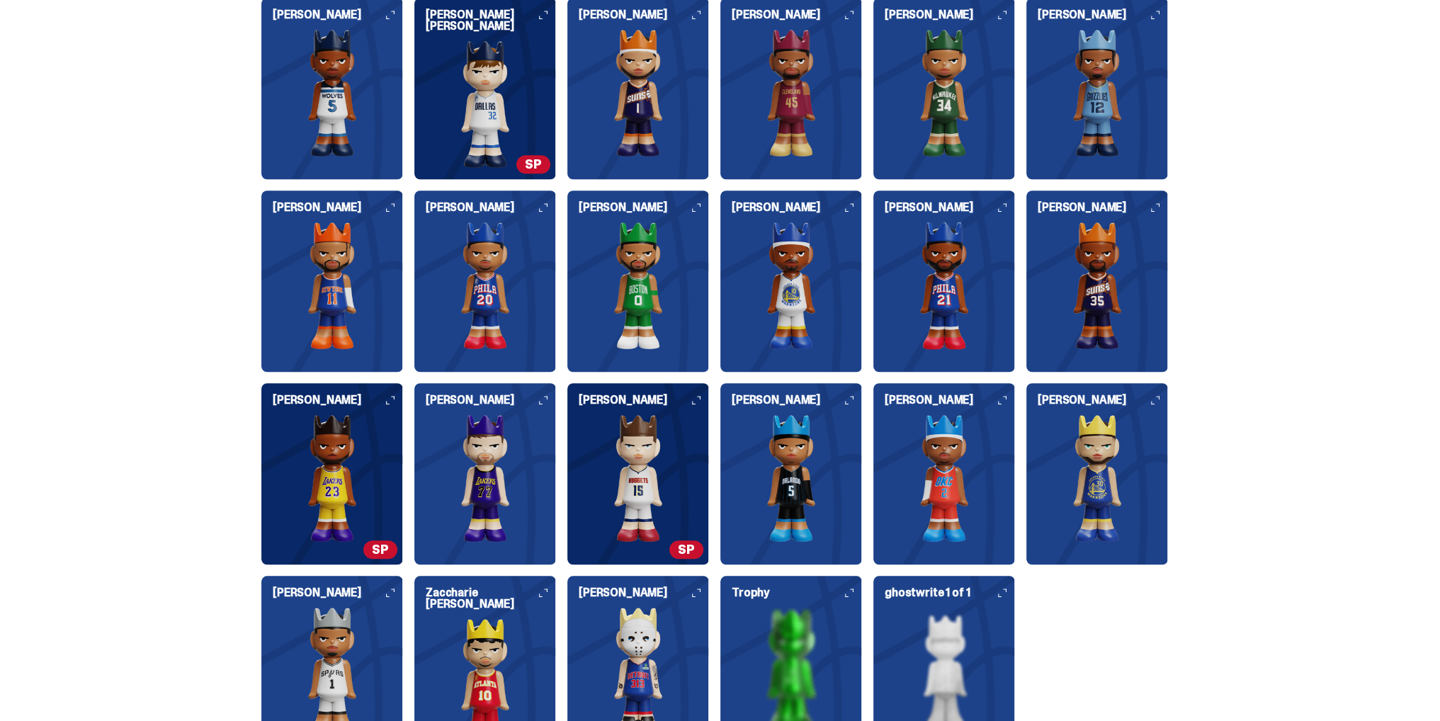
click at [686, 543] on span "SP" at bounding box center [687, 550] width 34 height 18
click at [703, 395] on h6 "[PERSON_NAME]" at bounding box center [644, 400] width 130 height 11
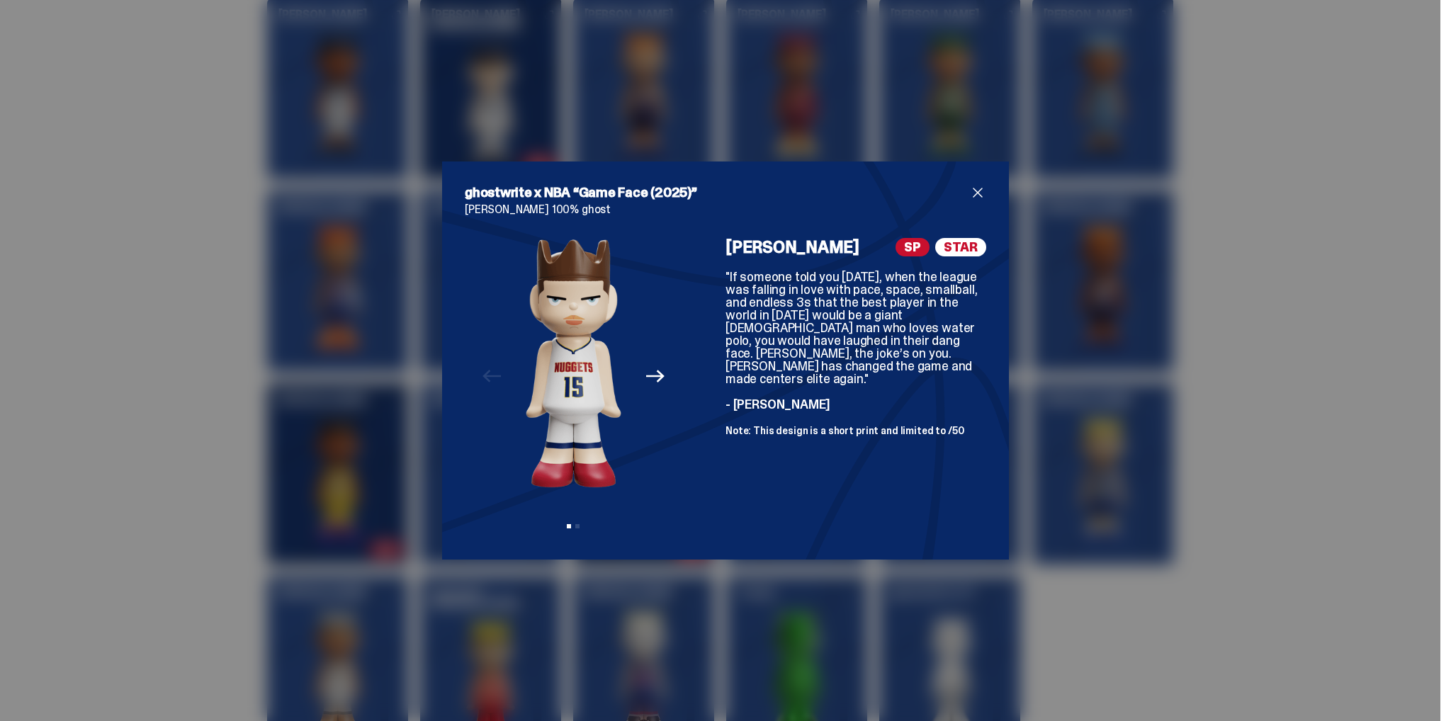
click at [906, 253] on span "SP" at bounding box center [913, 247] width 34 height 18
click at [650, 369] on icon "Next" at bounding box center [655, 376] width 18 height 18
click at [977, 191] on span "close" at bounding box center [977, 192] width 17 height 17
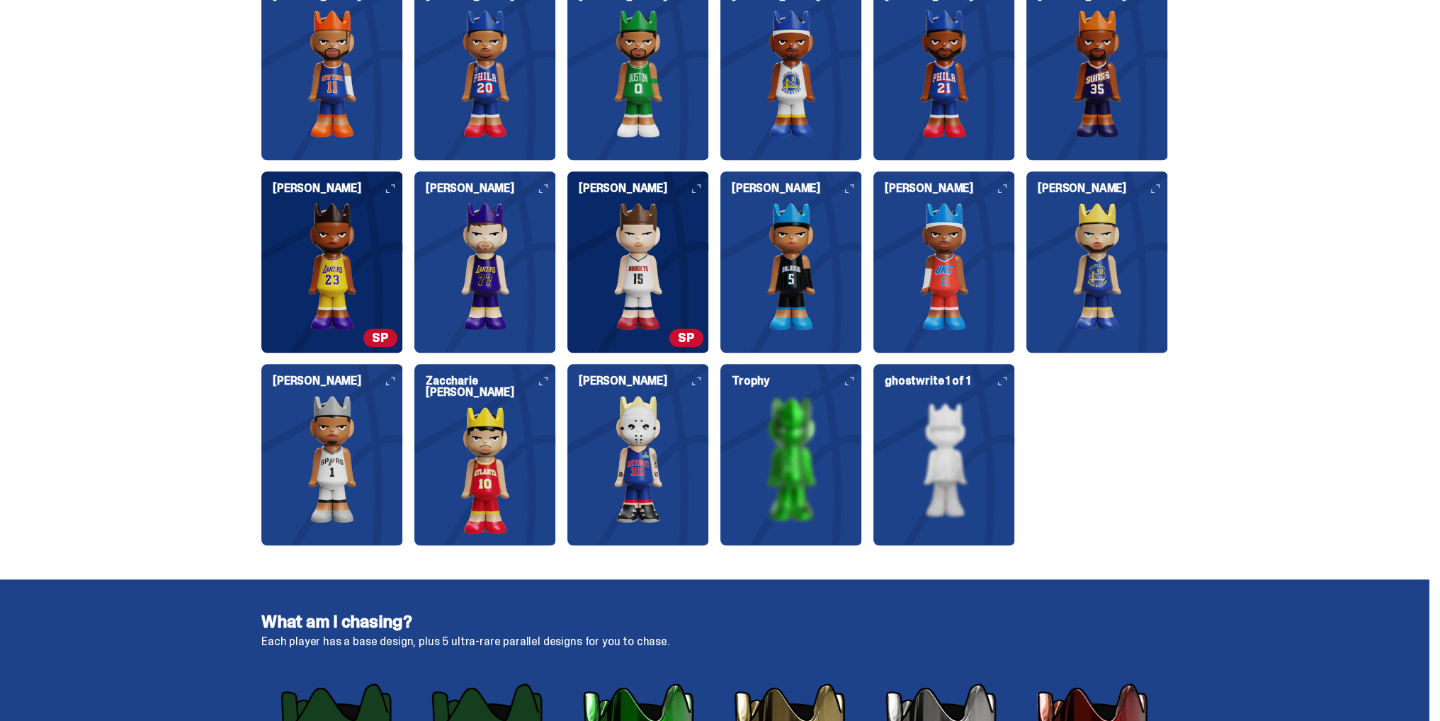
scroll to position [1771, 0]
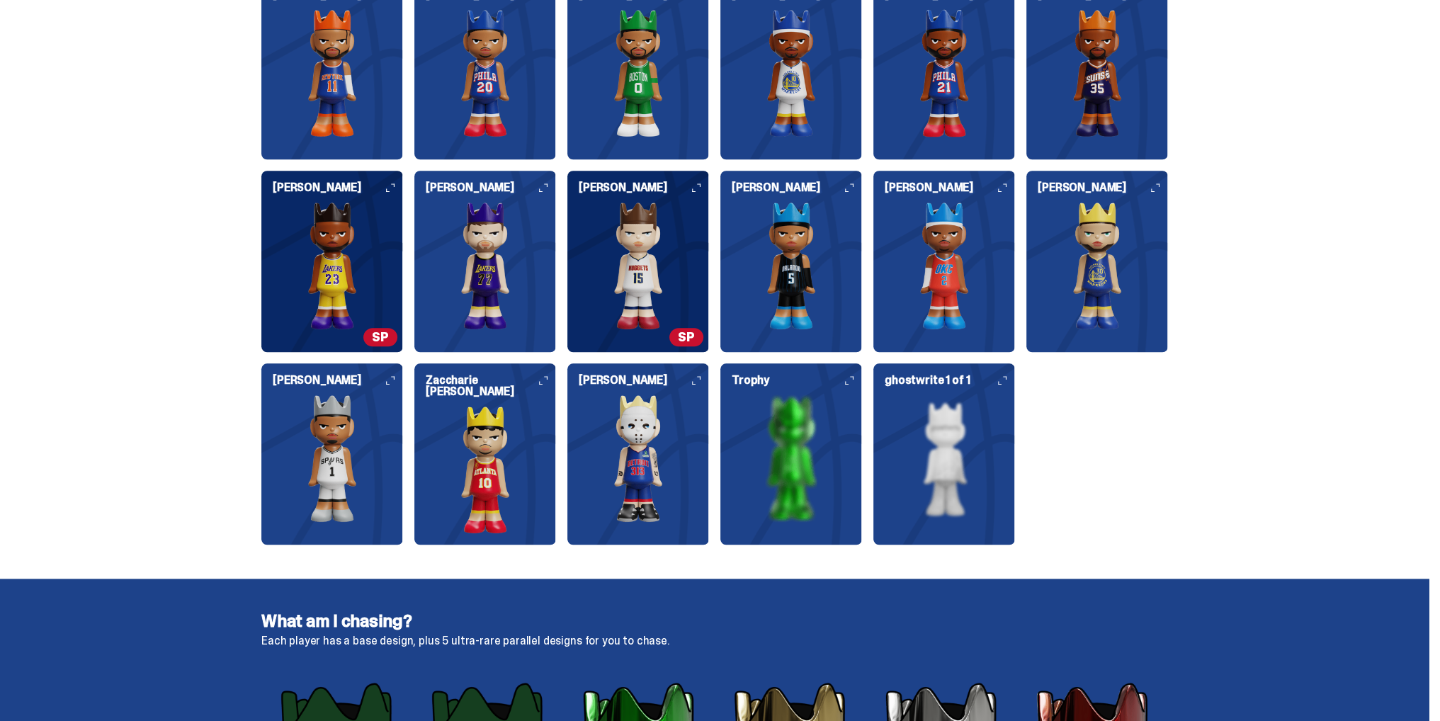
click at [845, 387] on div "Trophy" at bounding box center [792, 448] width 142 height 147
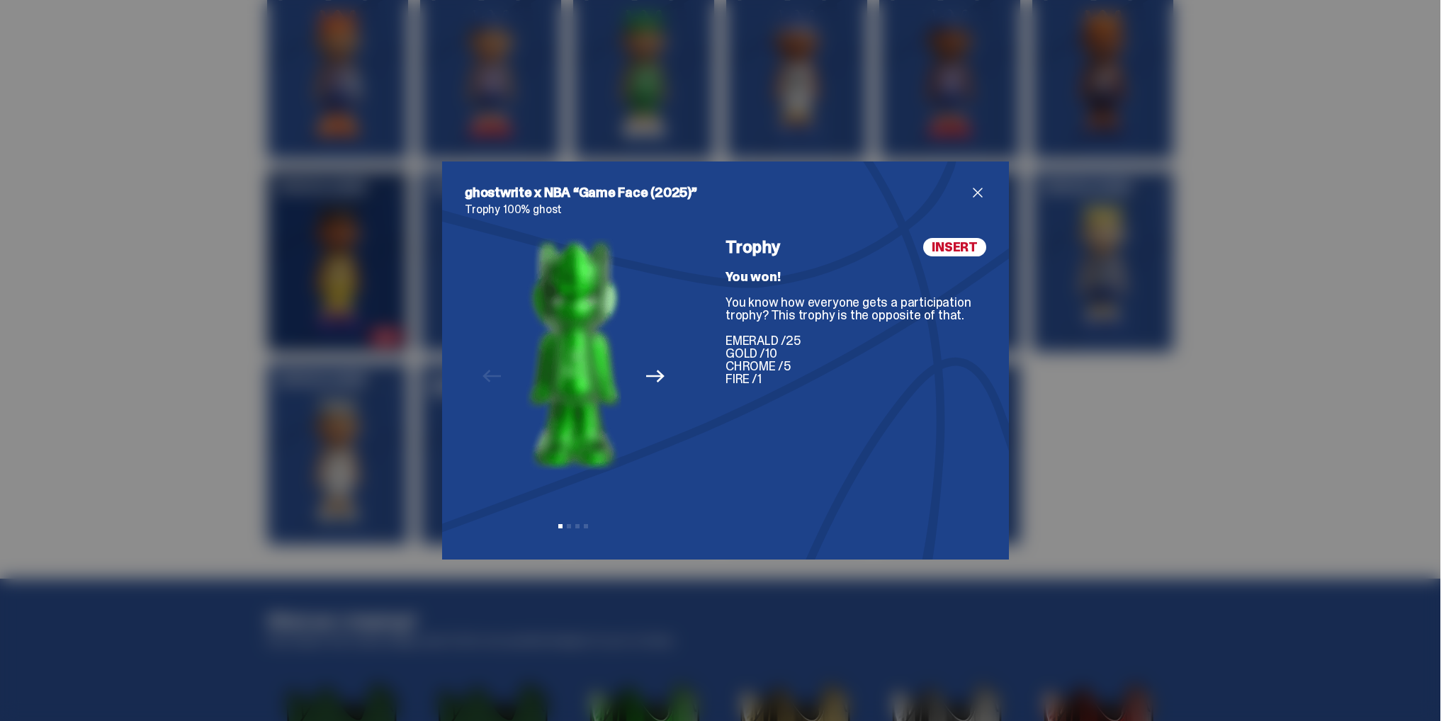
click at [647, 378] on icon "Next" at bounding box center [655, 376] width 18 height 18
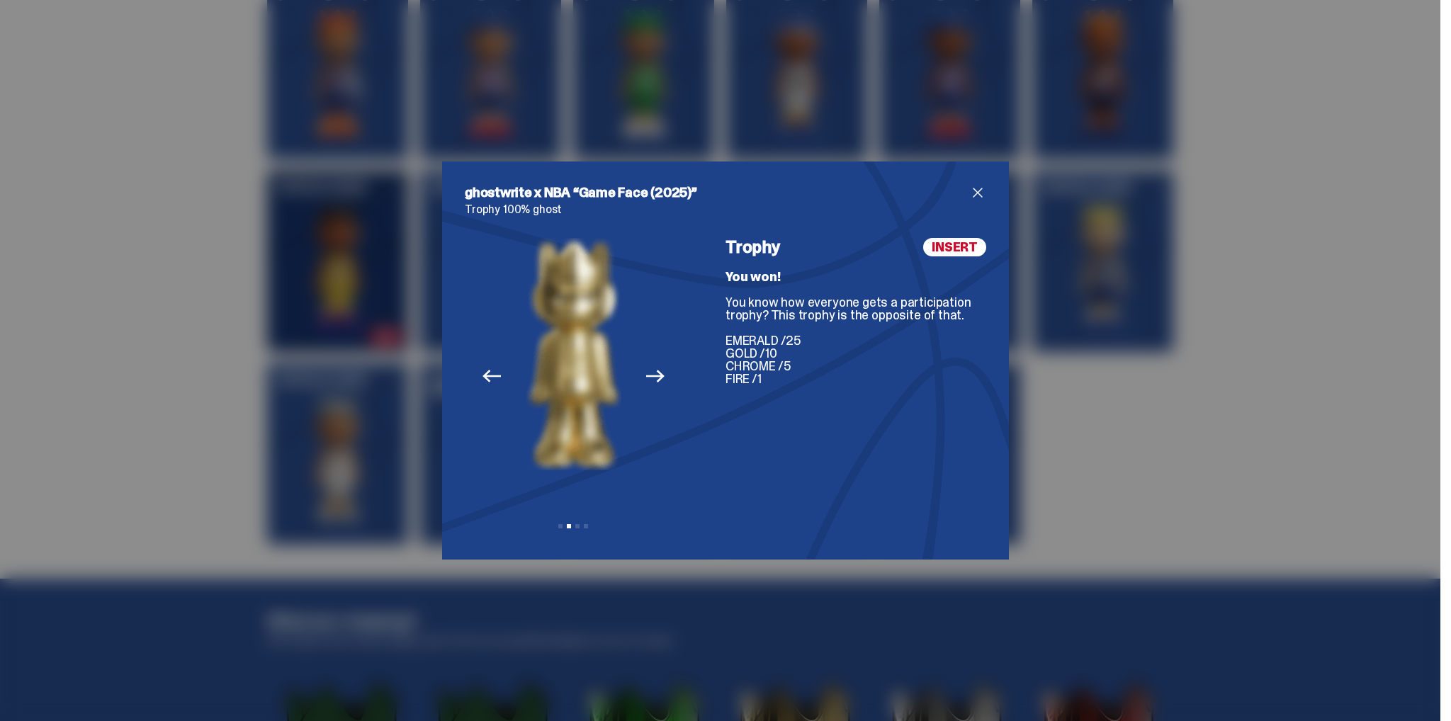
click at [657, 375] on icon "Next" at bounding box center [655, 376] width 18 height 18
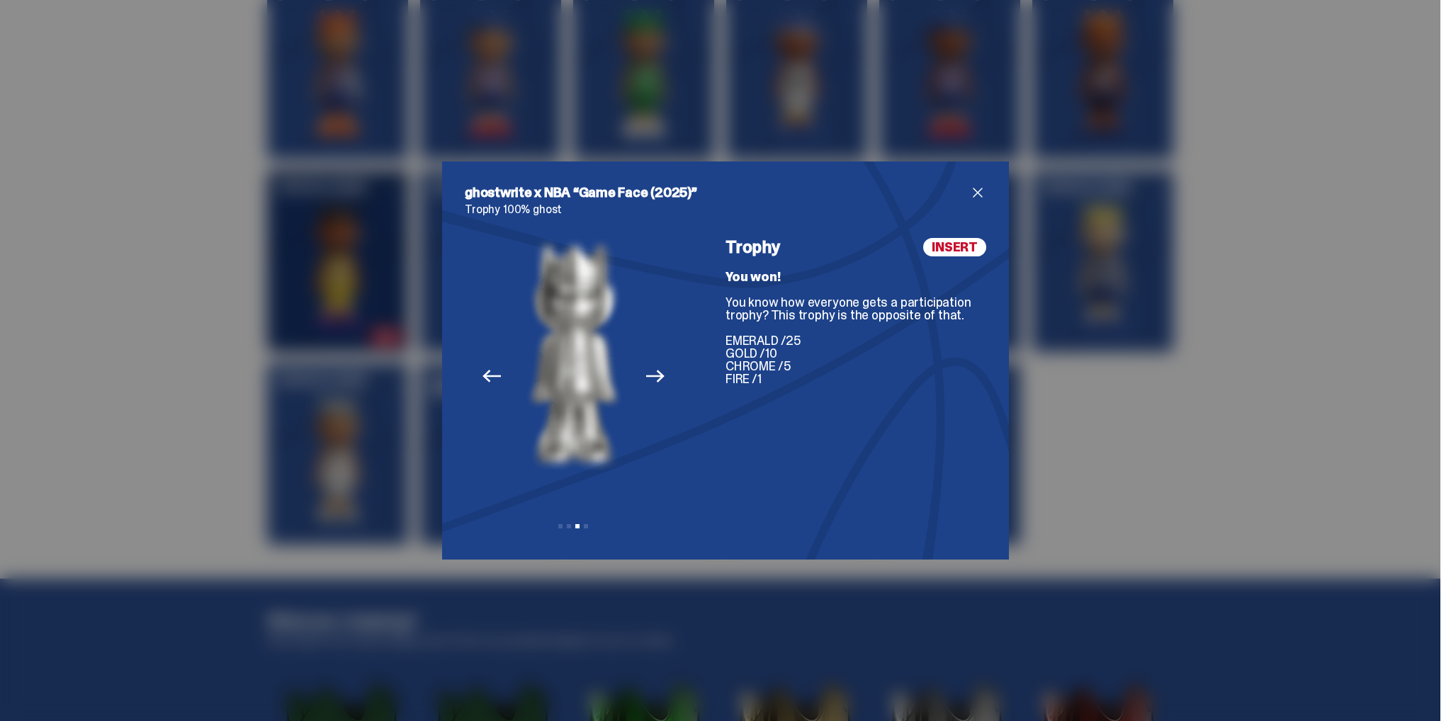
click at [969, 191] on span "close" at bounding box center [977, 192] width 17 height 17
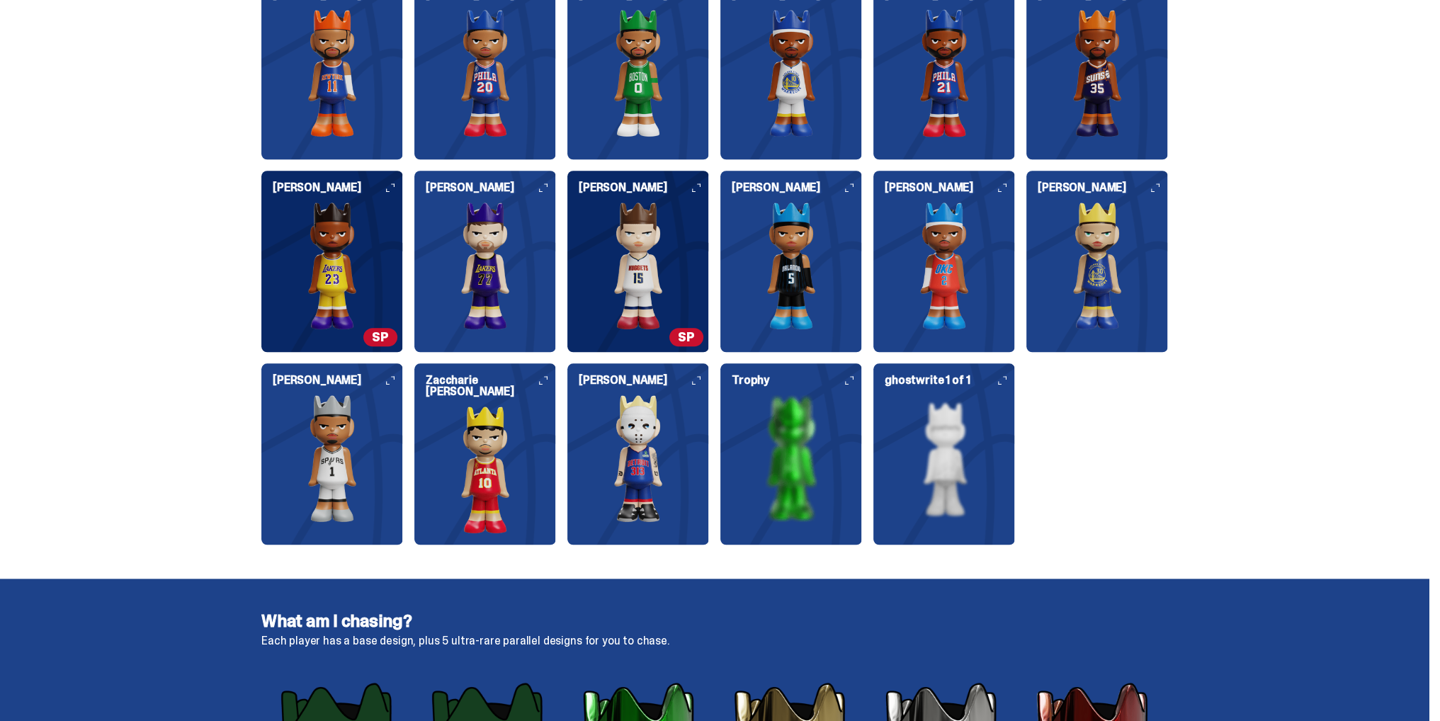
click at [1007, 378] on icon at bounding box center [1002, 380] width 9 height 9
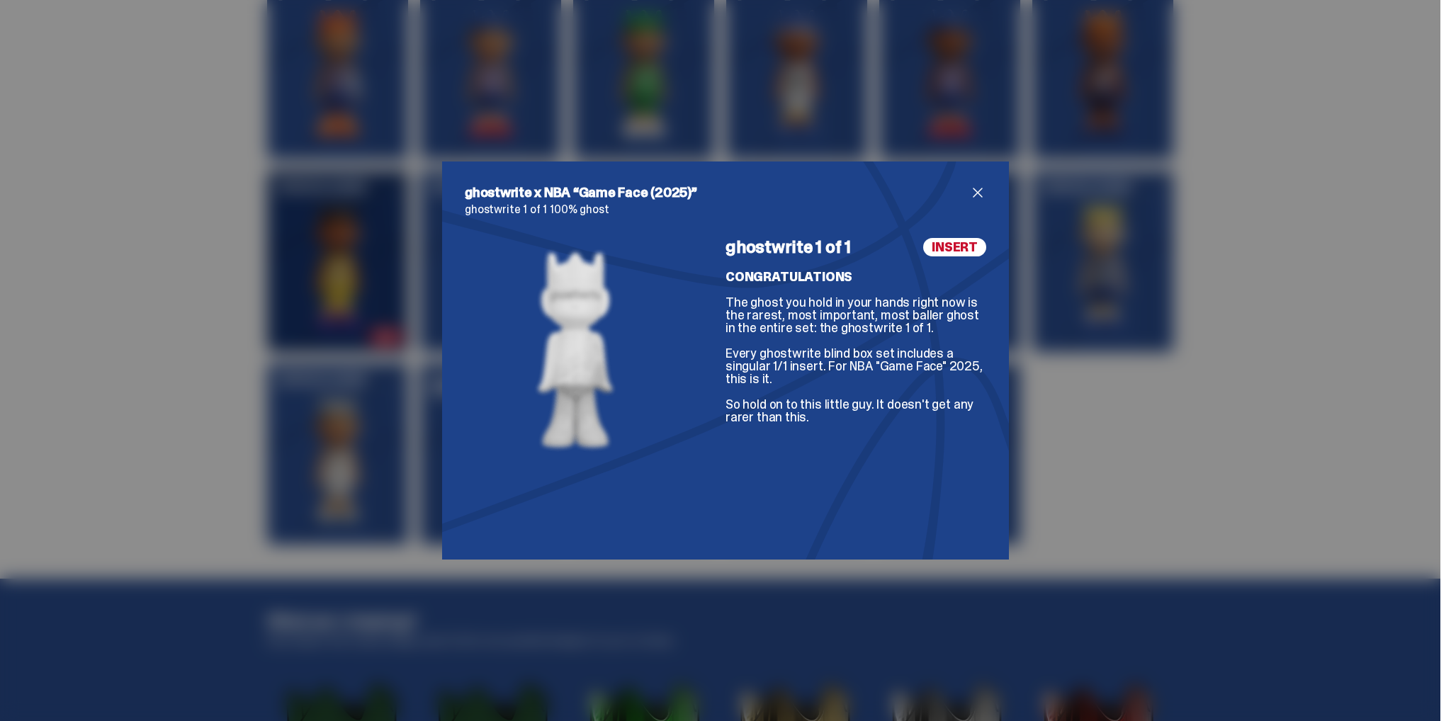
click at [971, 194] on span "close" at bounding box center [977, 192] width 17 height 17
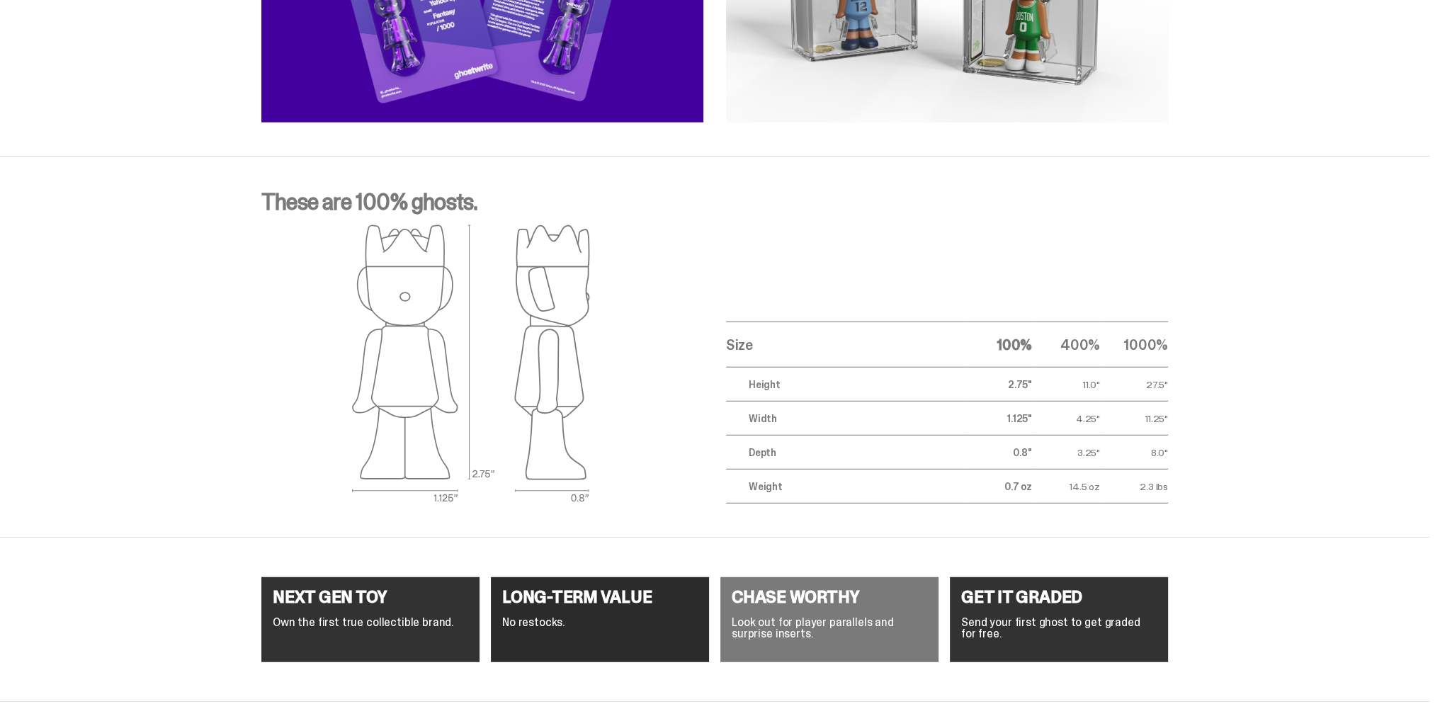
scroll to position [5165, 0]
